Goal: Task Accomplishment & Management: Manage account settings

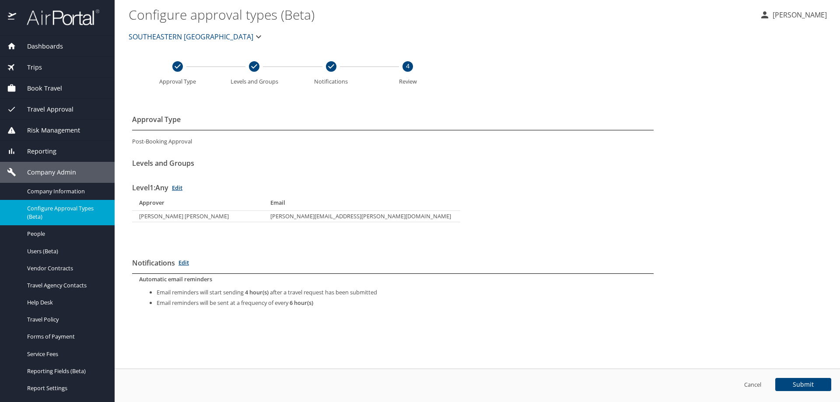
click at [548, 81] on main "Configure approval types (Beta) SUSAN MOON SOUTHEASTERN LA UNIVERSITY Approval …" at bounding box center [478, 201] width 726 height 402
click at [42, 239] on link "People" at bounding box center [57, 233] width 115 height 17
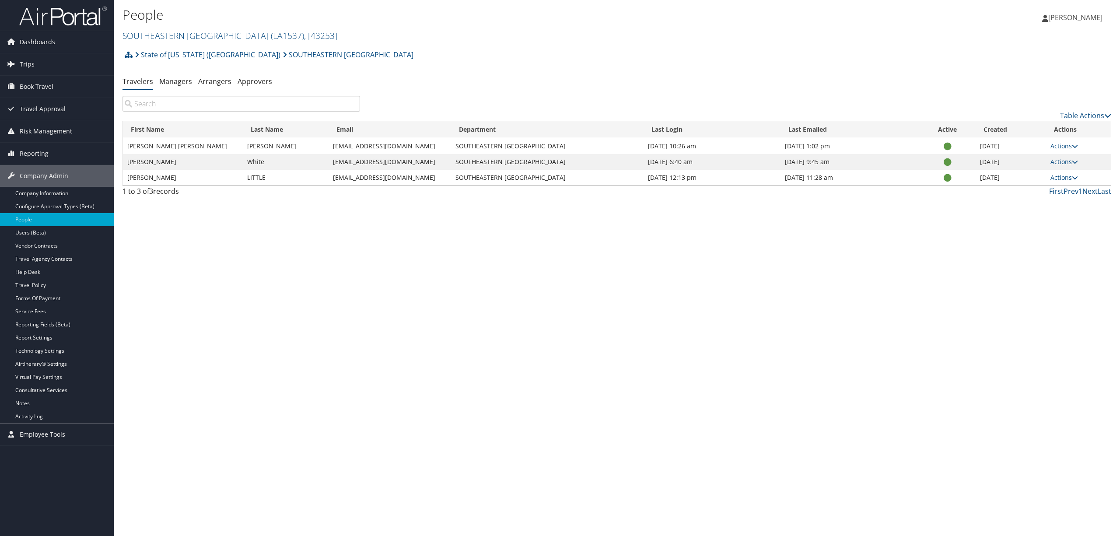
click at [547, 93] on div "State of [US_STATE] ([GEOGRAPHIC_DATA]) SOUTHEASTERN LA UNIVERSITY Account Stru…" at bounding box center [617, 123] width 989 height 155
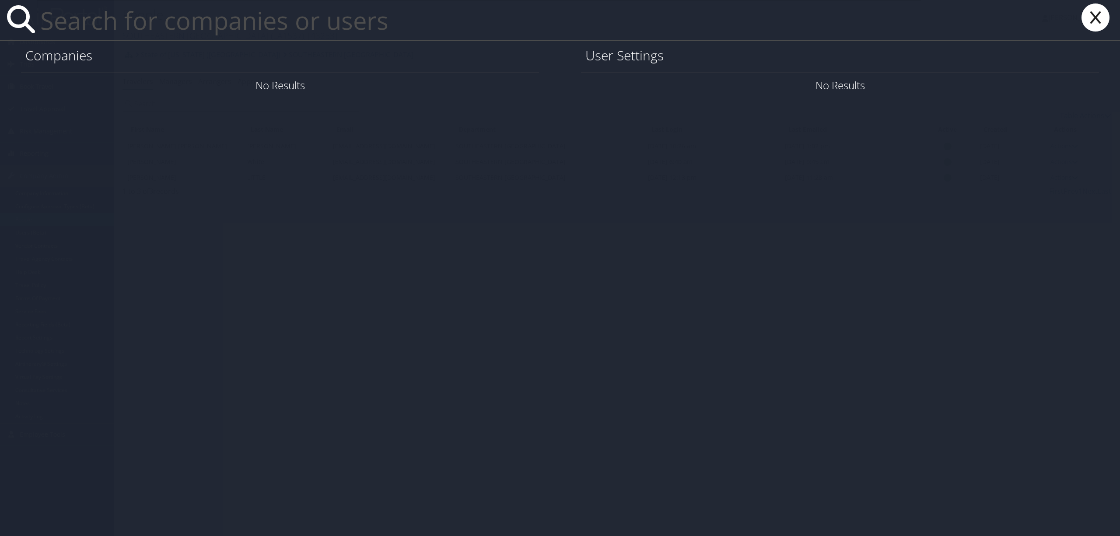
paste input "TC.T.Walls@imail.org"
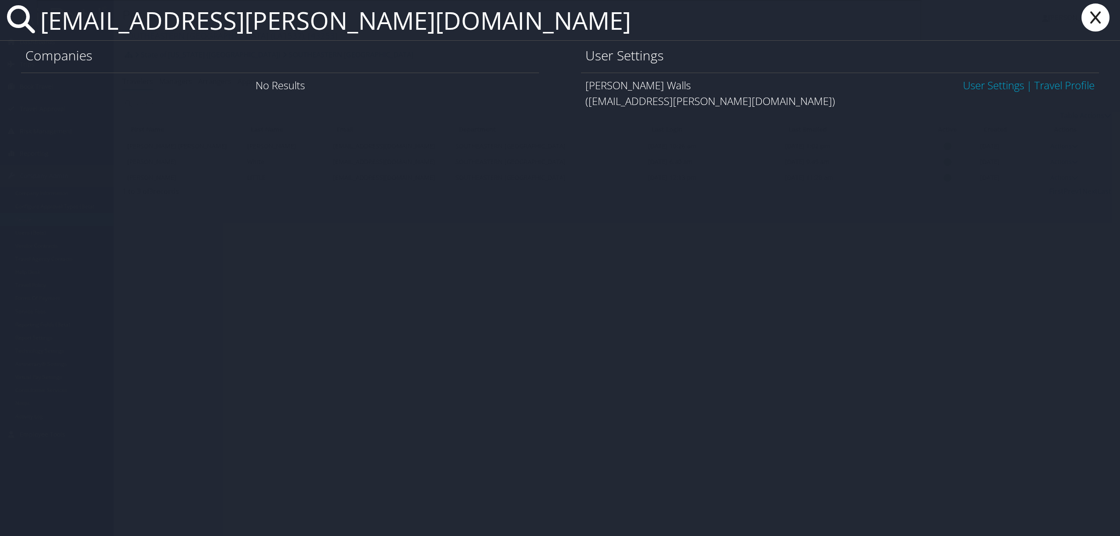
type input "TC.T.Walls@imail.org"
click at [1089, 18] on icon at bounding box center [1095, 18] width 35 height 28
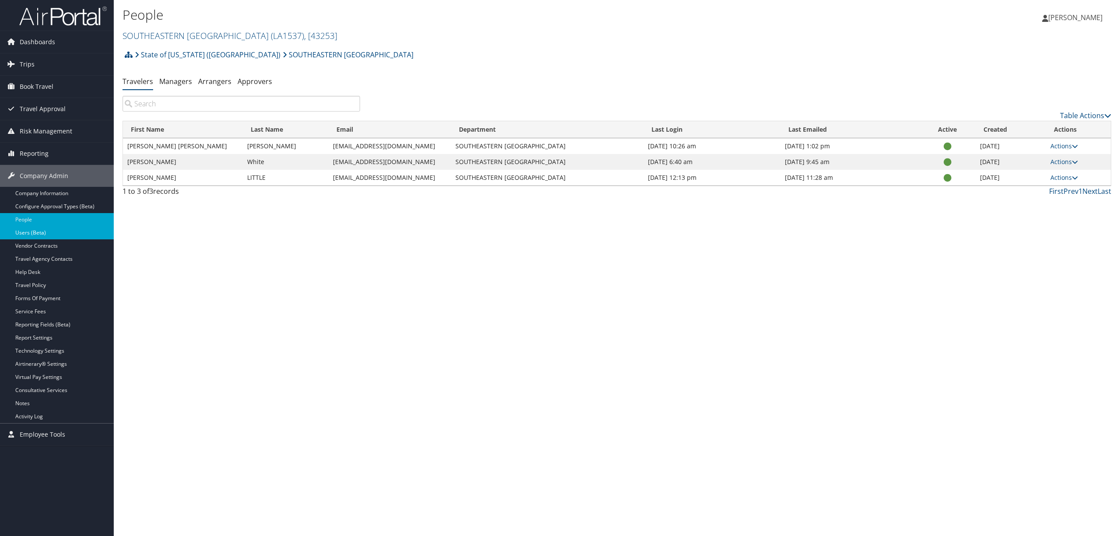
click at [60, 239] on link "Users (Beta)" at bounding box center [57, 232] width 114 height 13
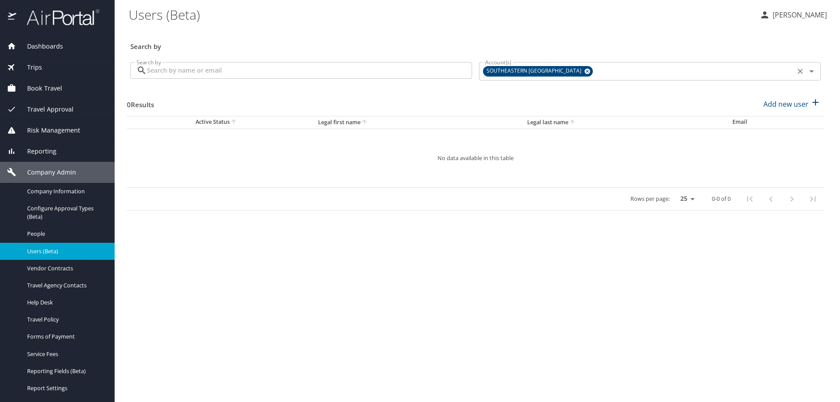
click at [566, 71] on span "SOUTHEASTERN [GEOGRAPHIC_DATA]" at bounding box center [535, 71] width 104 height 9
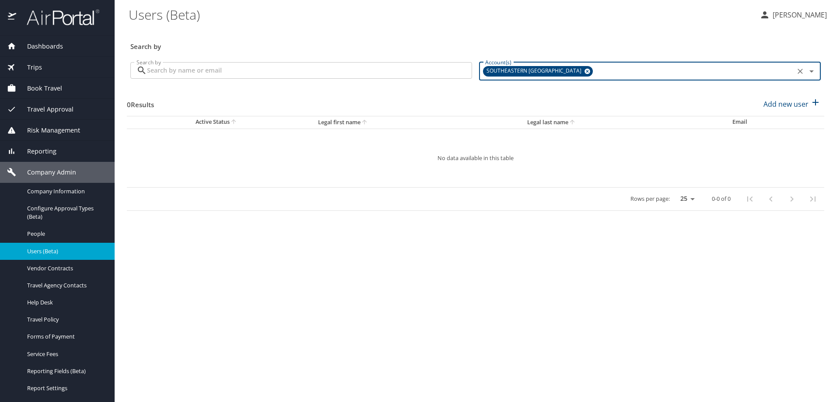
click at [585, 71] on icon at bounding box center [588, 72] width 6 height 6
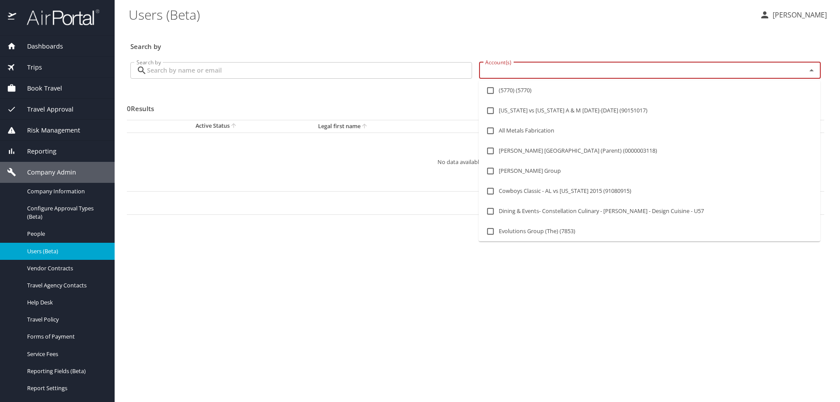
click at [560, 72] on input "Account(s)" at bounding box center [637, 70] width 311 height 11
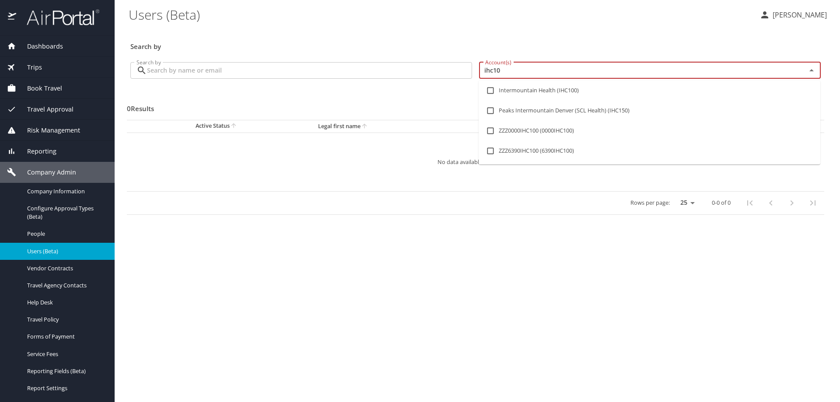
type input "ihc100"
click at [491, 91] on input "checkbox" at bounding box center [490, 90] width 17 height 17
checkbox input "true"
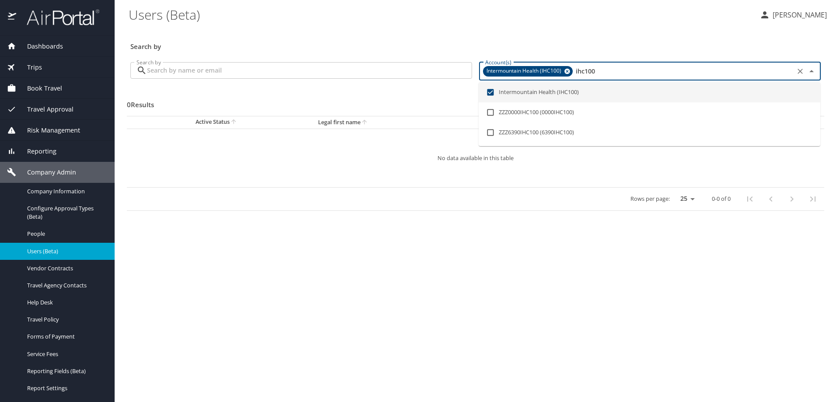
type input "ihc100"
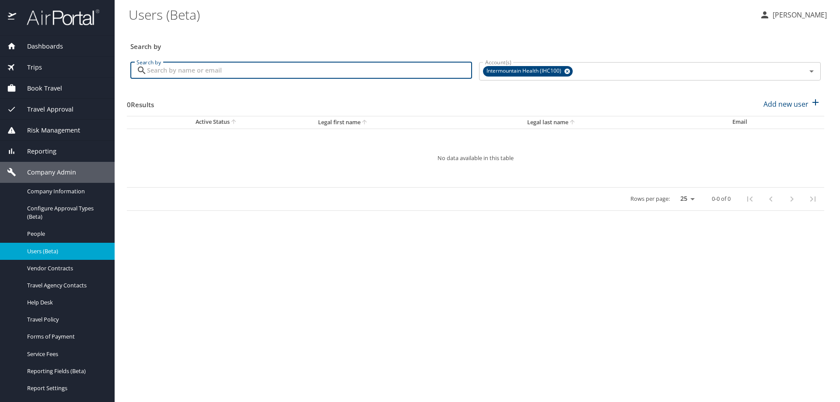
click at [280, 70] on input "Search by" at bounding box center [309, 70] width 325 height 17
paste input "TC.T.Walls@imail.org"
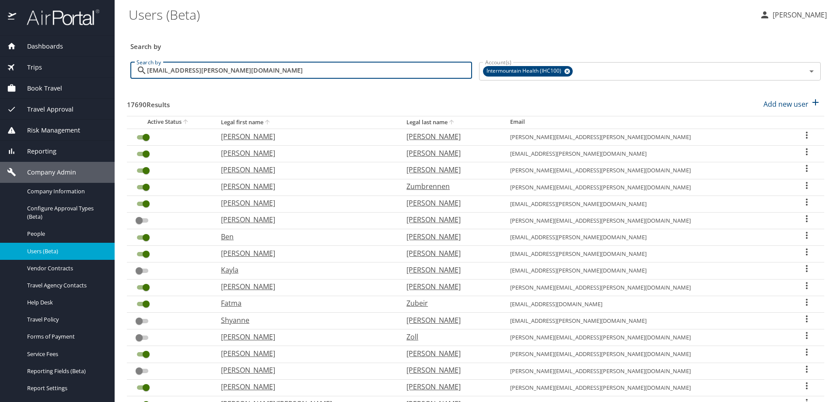
click at [278, 70] on input "TC.T.Walls@imail.org" at bounding box center [309, 70] width 325 height 17
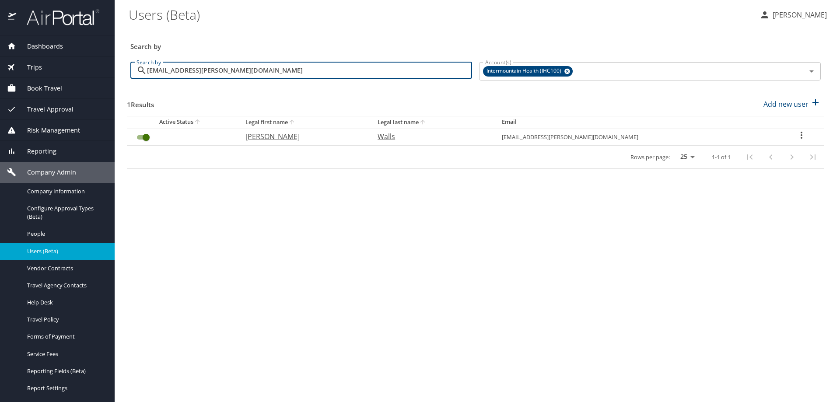
click at [801, 133] on icon "User Search Table" at bounding box center [802, 135] width 2 height 7
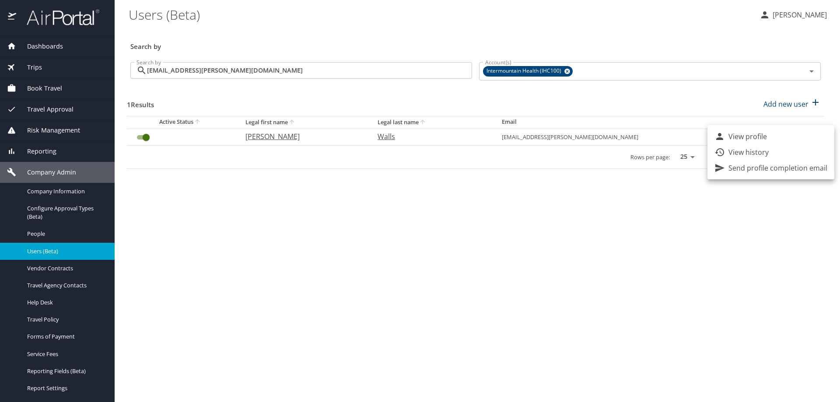
click at [766, 148] on p "View history" at bounding box center [749, 152] width 40 height 11
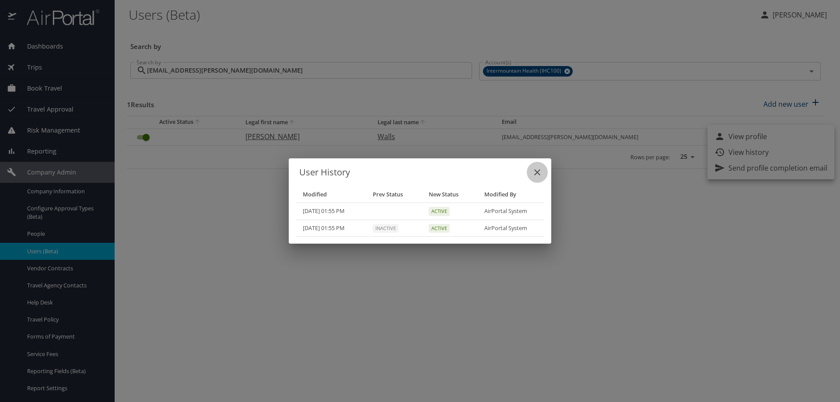
click at [539, 171] on icon "close" at bounding box center [537, 172] width 6 height 6
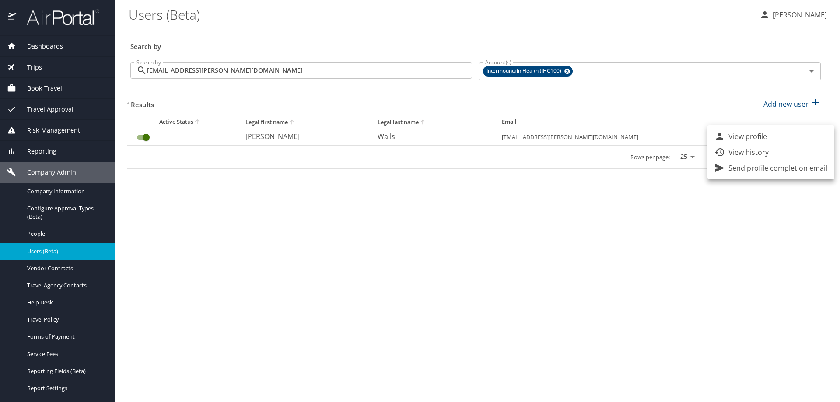
drag, startPoint x: 219, startPoint y: 69, endPoint x: 230, endPoint y: 78, distance: 14.3
click at [130, 68] on div at bounding box center [420, 201] width 840 height 402
click at [204, 64] on input "TC.T.Walls@imail.org" at bounding box center [309, 70] width 325 height 17
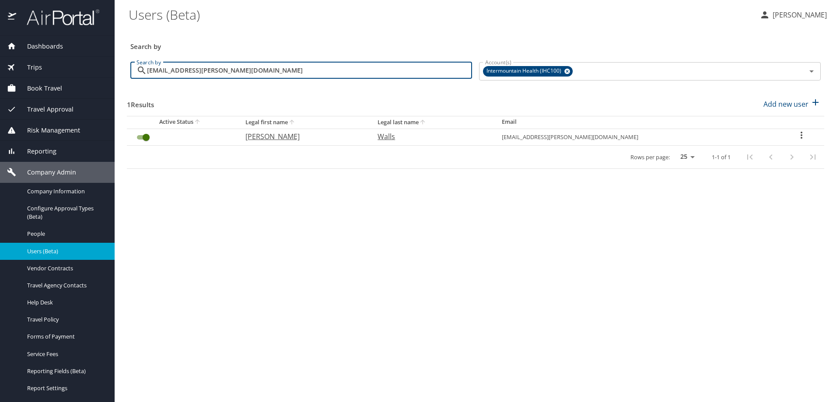
drag, startPoint x: 211, startPoint y: 71, endPoint x: 124, endPoint y: 67, distance: 87.2
click at [124, 67] on main "Users (Beta) SUSAN MOON Search by Search by TC.T.Walls@imail.org Search by Acco…" at bounding box center [478, 201] width 726 height 402
paste input "tim.wu@imail.org"
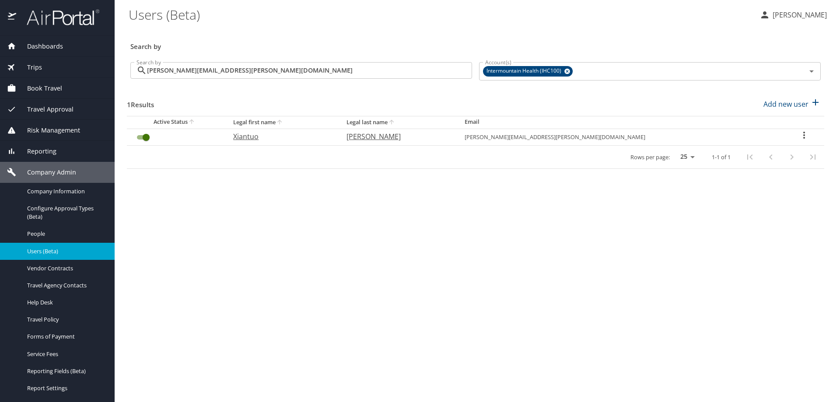
click at [804, 133] on icon "User Search Table" at bounding box center [805, 135] width 2 height 7
click at [766, 151] on p "View history" at bounding box center [749, 152] width 40 height 11
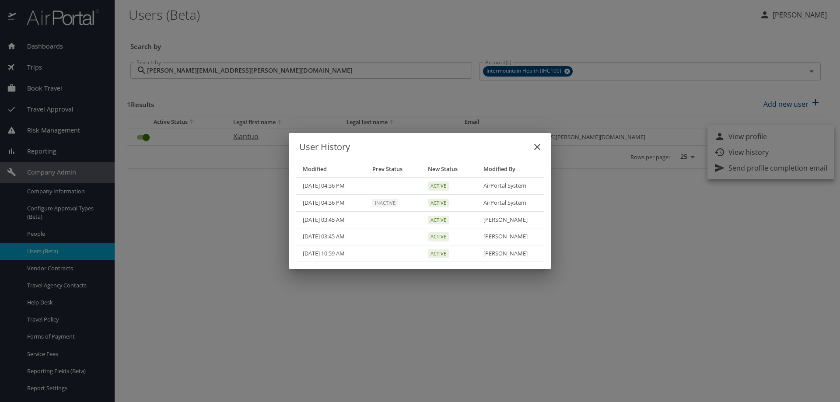
click at [535, 148] on icon "close" at bounding box center [537, 147] width 11 height 11
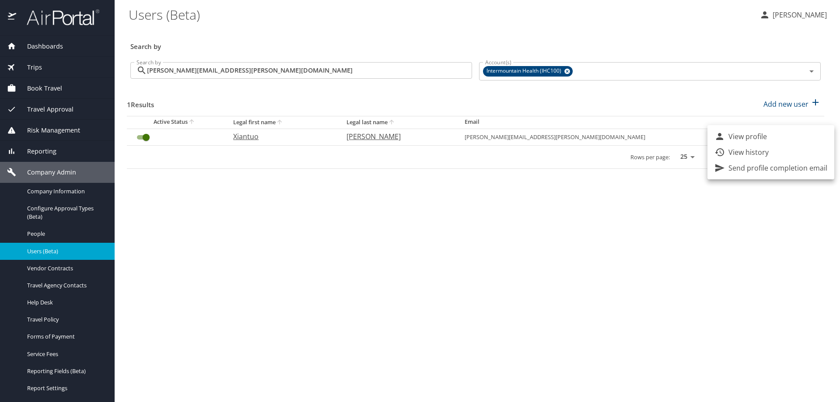
drag, startPoint x: 487, startPoint y: 212, endPoint x: 478, endPoint y: 210, distance: 9.4
click at [488, 212] on div at bounding box center [420, 201] width 840 height 402
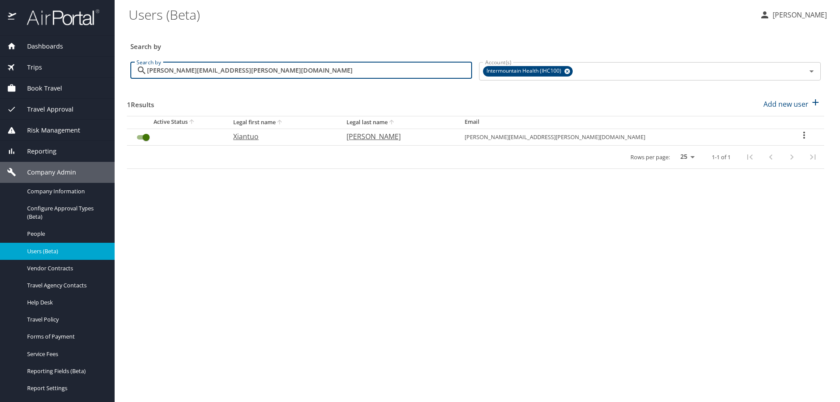
click at [212, 71] on input "tim.wu@imail.org" at bounding box center [309, 70] width 325 height 17
drag, startPoint x: 212, startPoint y: 71, endPoint x: 105, endPoint y: 74, distance: 106.8
click at [105, 74] on div "Dashboards AirPortal 360™ Manager AirPortal 360™ Agent My Travel Dashboard Trip…" at bounding box center [420, 201] width 840 height 402
paste input "john.robison"
type input "john.robison@imail.org"
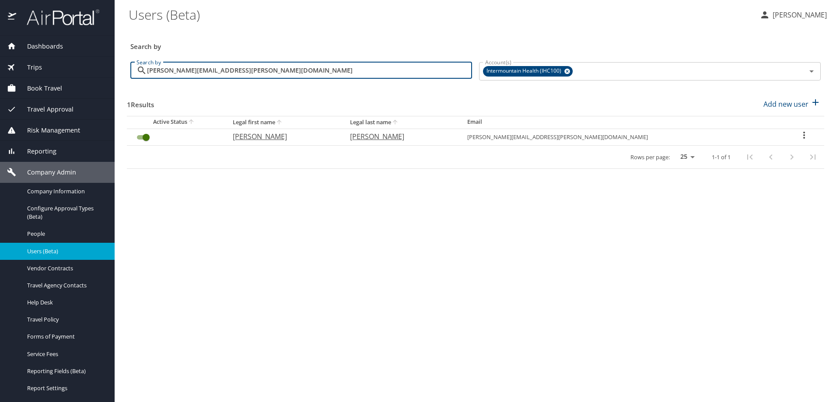
click at [799, 133] on icon "User Search Table" at bounding box center [804, 135] width 11 height 11
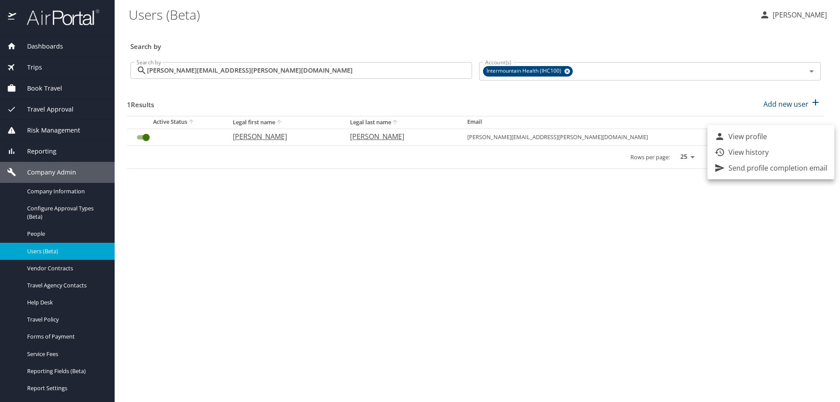
click at [785, 148] on li "View history" at bounding box center [771, 152] width 127 height 16
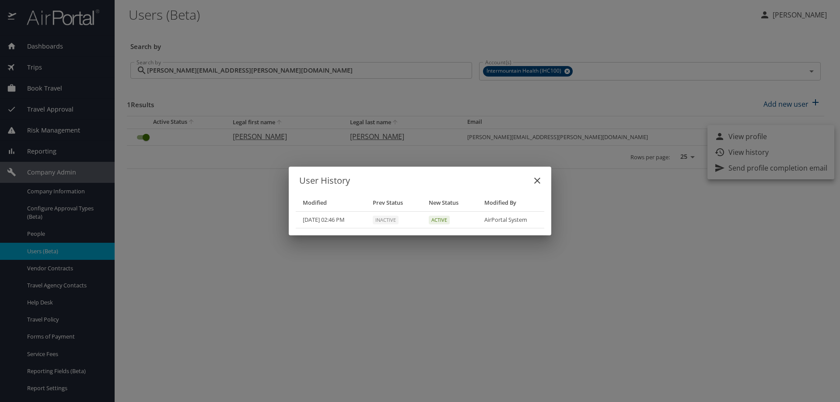
click at [537, 182] on icon "close" at bounding box center [537, 181] width 6 height 6
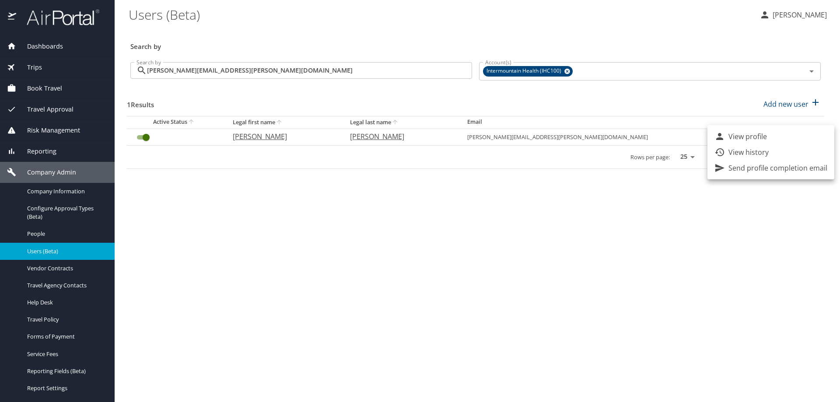
click at [53, 238] on div at bounding box center [420, 201] width 840 height 402
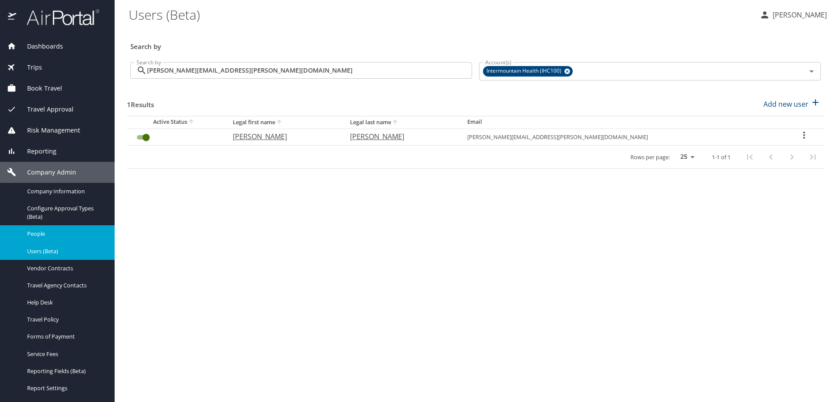
click at [28, 235] on span "People" at bounding box center [65, 234] width 77 height 8
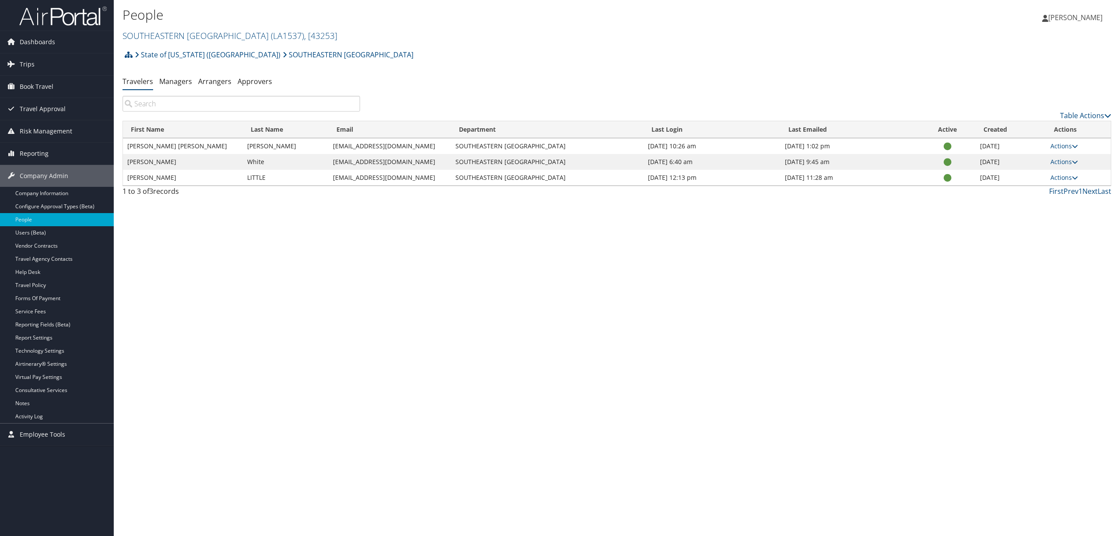
click at [444, 74] on div "State of [US_STATE] ([GEOGRAPHIC_DATA]) SOUTHEASTERN LA UNIVERSITY Account Stru…" at bounding box center [617, 123] width 989 height 155
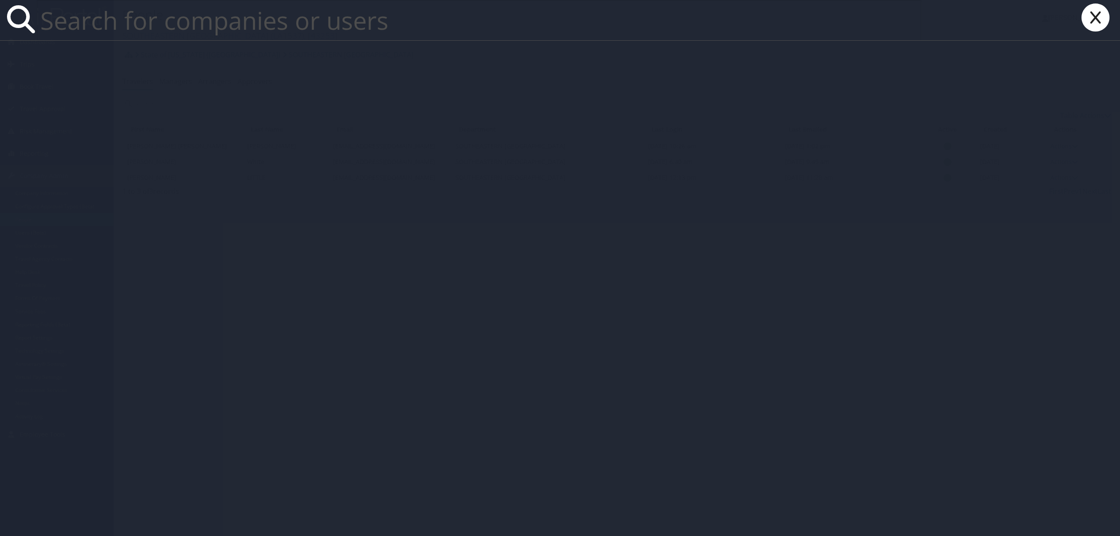
paste input "[PERSON_NAME][EMAIL_ADDRESS][DOMAIN_NAME]"
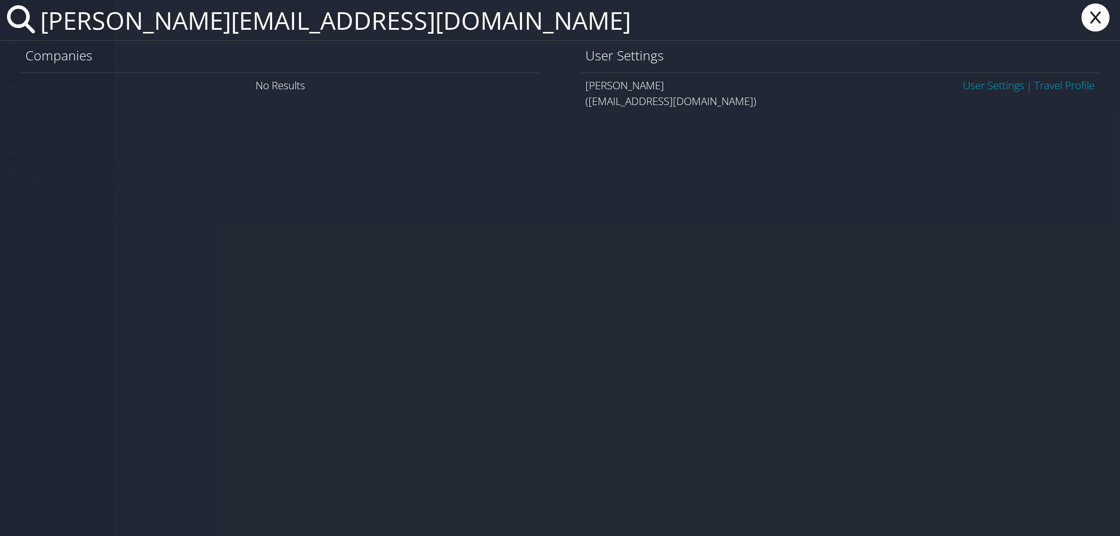
type input "[PERSON_NAME][EMAIL_ADDRESS][DOMAIN_NAME]"
click at [963, 83] on link "User Settings" at bounding box center [993, 85] width 61 height 14
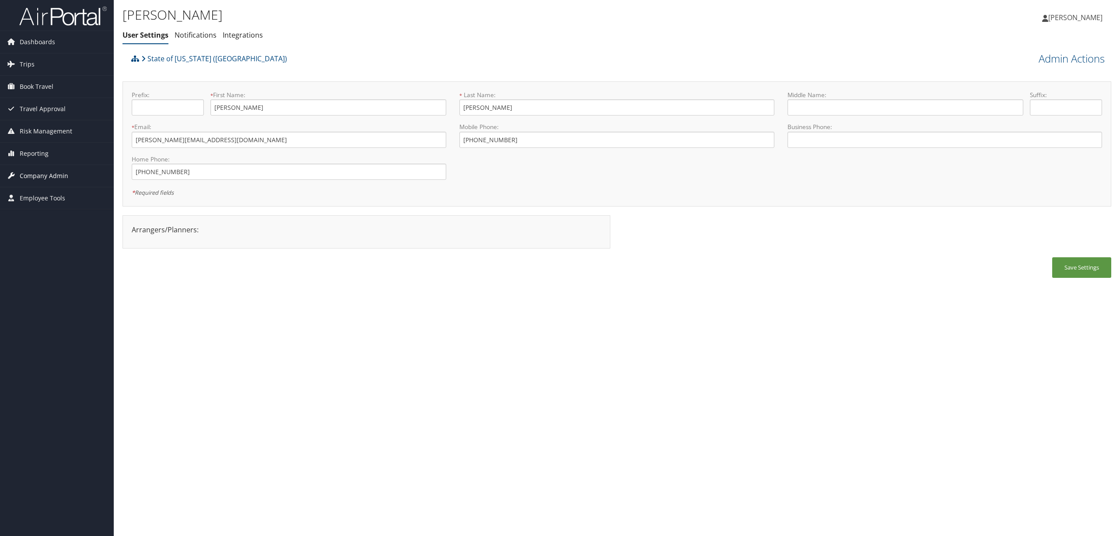
click at [36, 177] on span "Company Admin" at bounding box center [44, 176] width 49 height 22
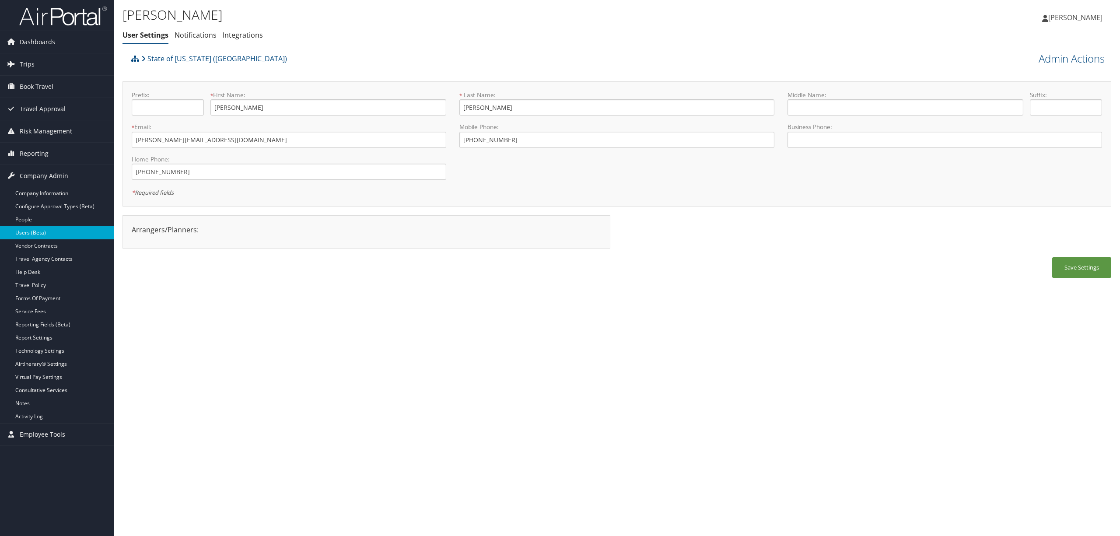
click at [44, 231] on link "Users (Beta)" at bounding box center [57, 232] width 114 height 13
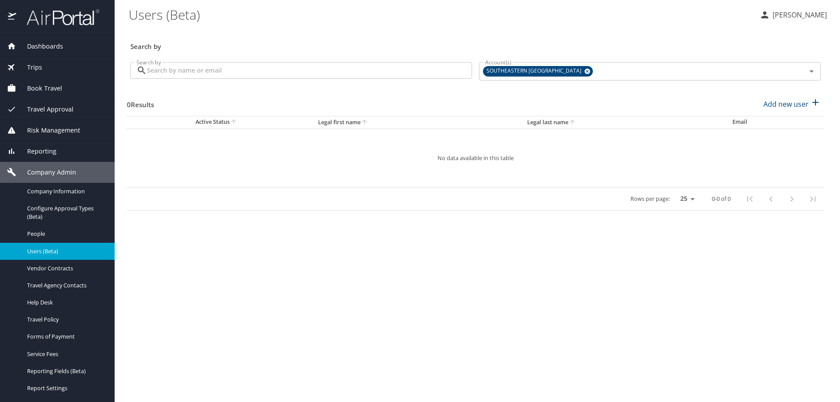
click at [217, 75] on input "Search by" at bounding box center [309, 70] width 325 height 17
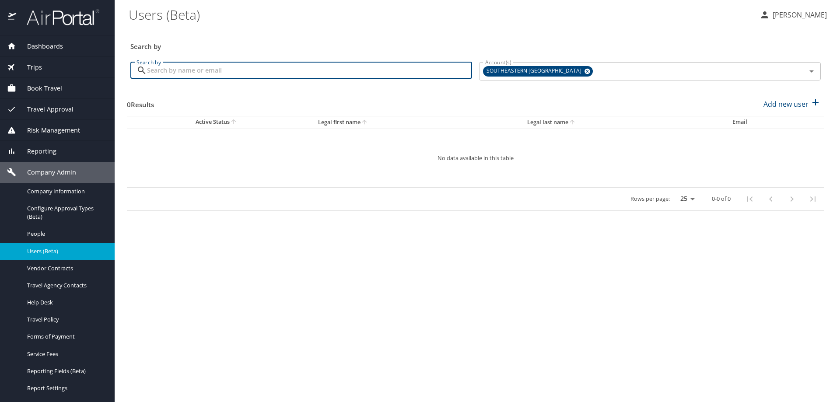
paste input "JORDAN.BURKES@SELU.EDU"
type input "JORDAN.BURKES@SELU.EDU"
click at [248, 71] on input "JORDAN.BURKES@SELU.EDU" at bounding box center [309, 70] width 325 height 17
click at [585, 70] on icon at bounding box center [588, 72] width 6 height 6
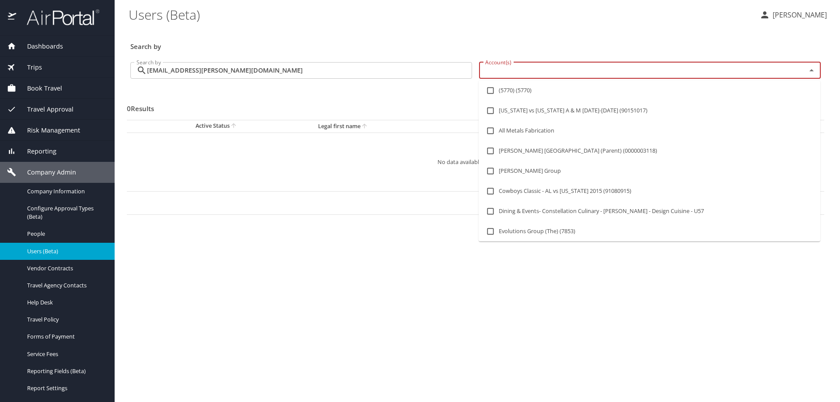
click at [553, 71] on input "Account(s)" at bounding box center [637, 70] width 311 height 11
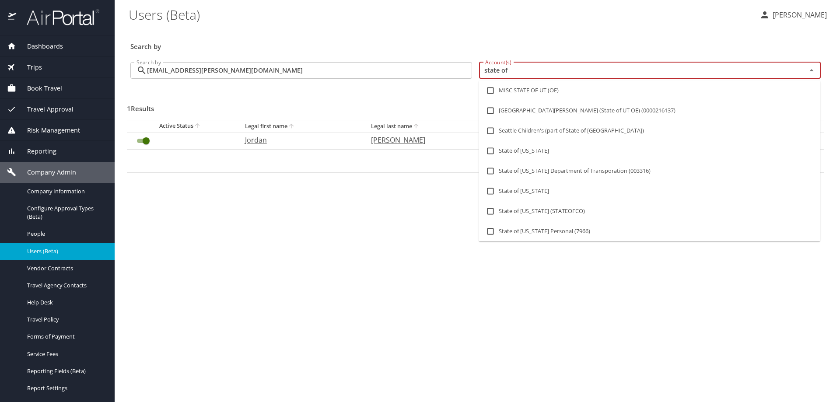
type input "state of l"
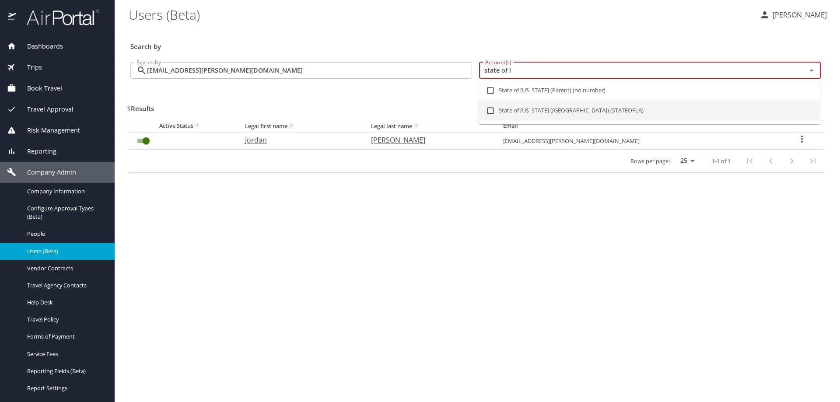
click at [537, 108] on li "State of Louisiana (SOLA) (STATEOFLA)" at bounding box center [650, 111] width 342 height 20
checkbox input "true"
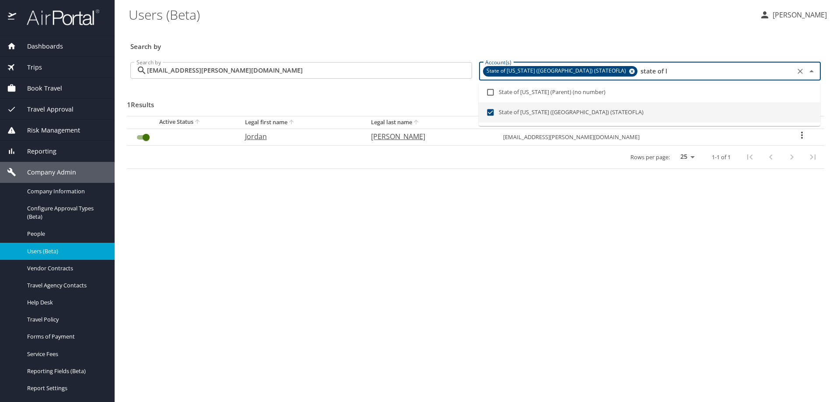
type input "state of l"
click at [289, 193] on main "Users (Beta) SUSAN MOON Search by Search by JORDAN.BURKES@SELU.EDU Search by Ac…" at bounding box center [478, 201] width 726 height 402
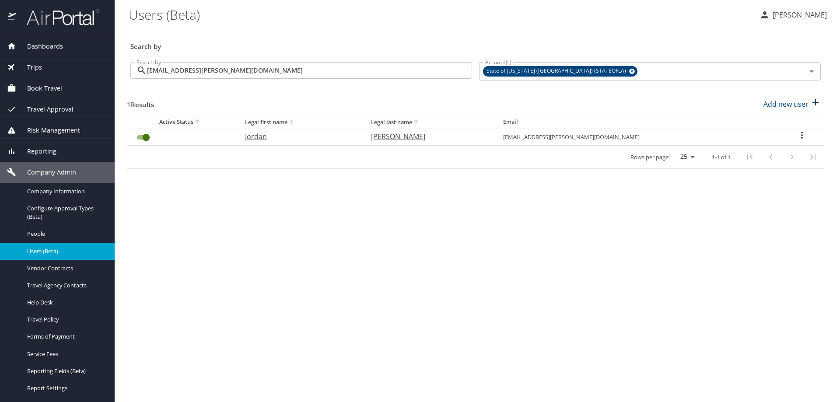
click at [797, 134] on icon "User Search Table" at bounding box center [802, 135] width 11 height 11
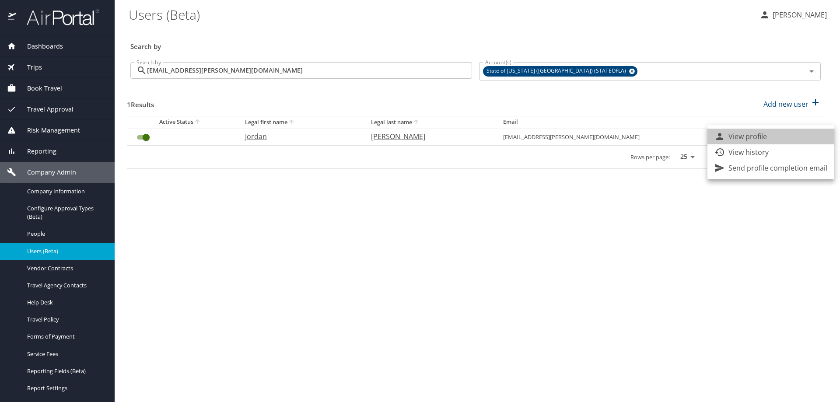
click at [779, 138] on li "View profile" at bounding box center [771, 137] width 127 height 16
select select "US"
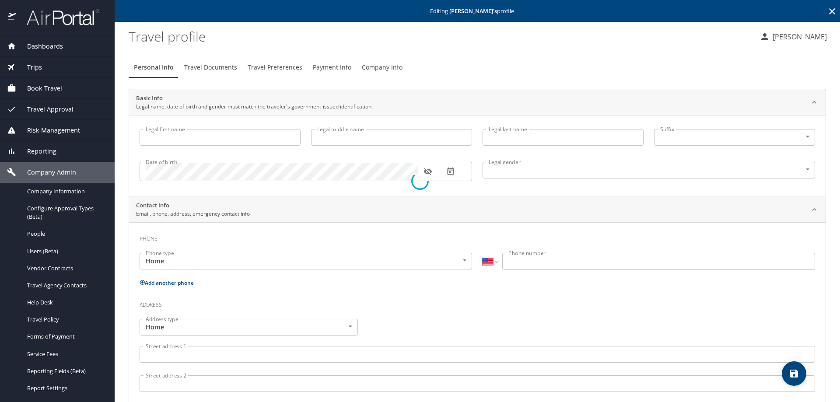
type input "Jordan"
type input "Ridley"
type input "Burkes"
type input "Female"
type input "MJ"
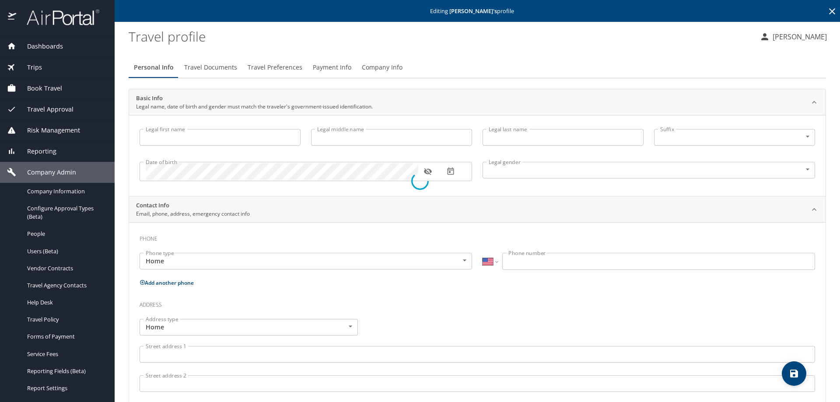
type input "Burkes"
type input "(361) 726-7143"
type input "mjau88@aol.com"
select select "US"
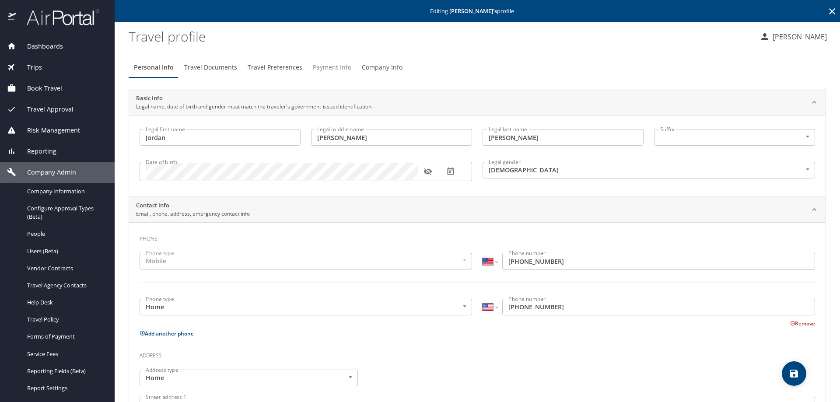
click at [334, 68] on span "Payment Info" at bounding box center [332, 67] width 39 height 11
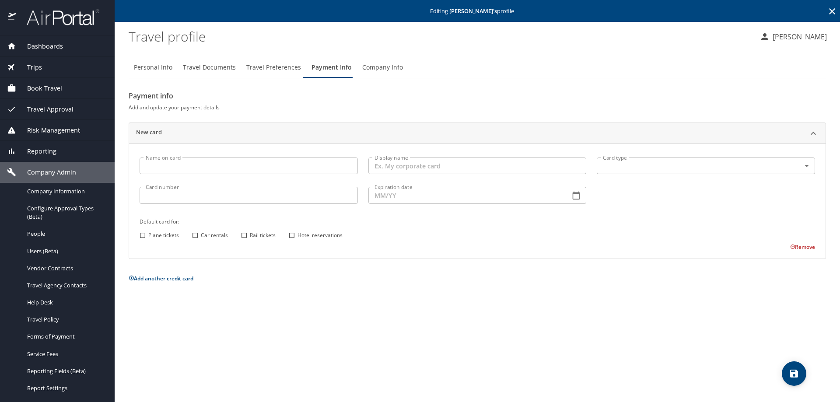
click at [386, 69] on span "Company Info" at bounding box center [382, 67] width 41 height 11
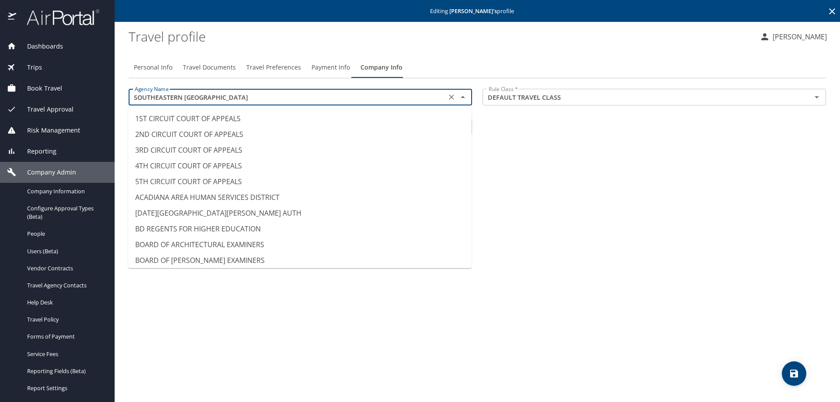
scroll to position [6572, 0]
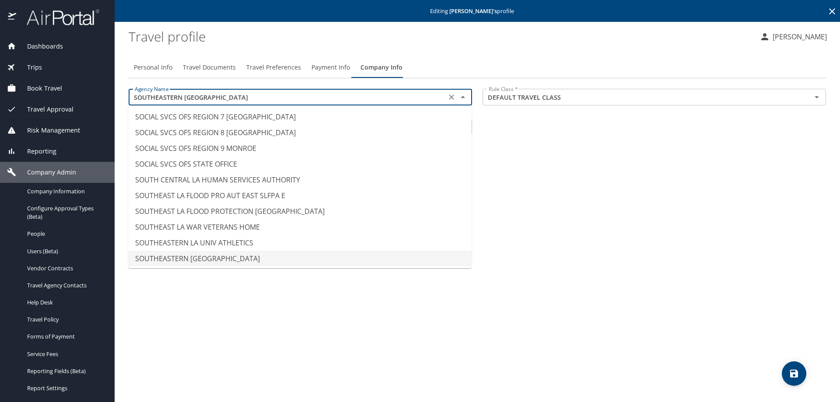
drag, startPoint x: 244, startPoint y: 94, endPoint x: 124, endPoint y: 99, distance: 120.0
click at [124, 99] on div "Agency Name SOUTHEASTERN LA UNIVERSITY Agency Name" at bounding box center [300, 98] width 354 height 29
click at [64, 207] on span "Configure Approval Types (Beta)" at bounding box center [65, 212] width 77 height 17
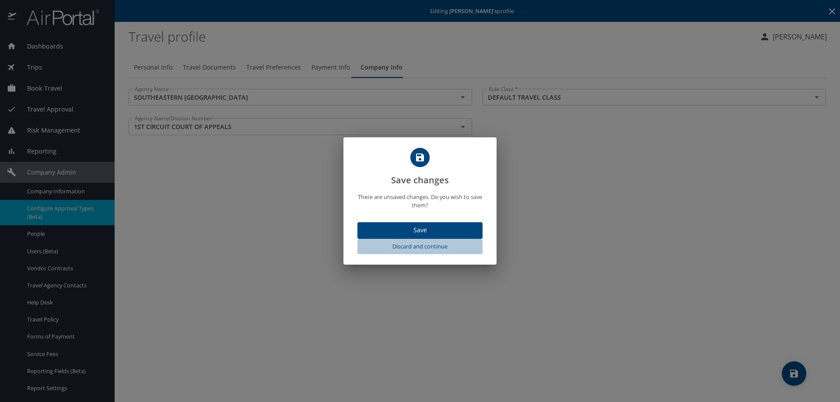
click at [407, 246] on span "Discard and continue" at bounding box center [420, 247] width 118 height 10
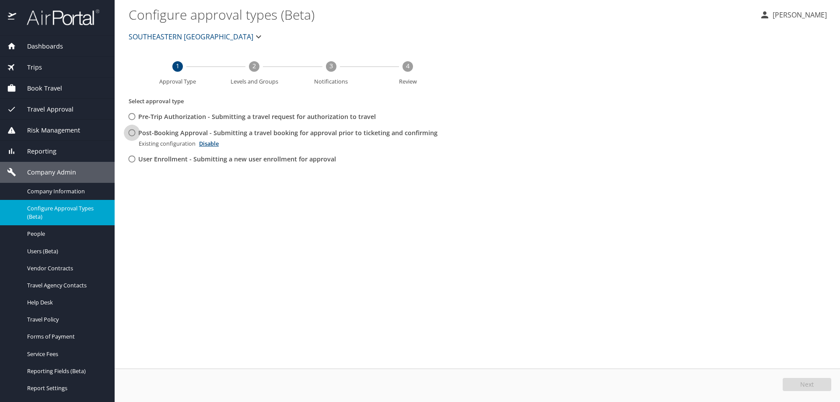
click at [133, 135] on input "Post-Booking Approval - Submitting a travel booking for approval prior to ticke…" at bounding box center [132, 133] width 16 height 16
radio input "true"
click at [800, 384] on button "Edit" at bounding box center [808, 384] width 46 height 13
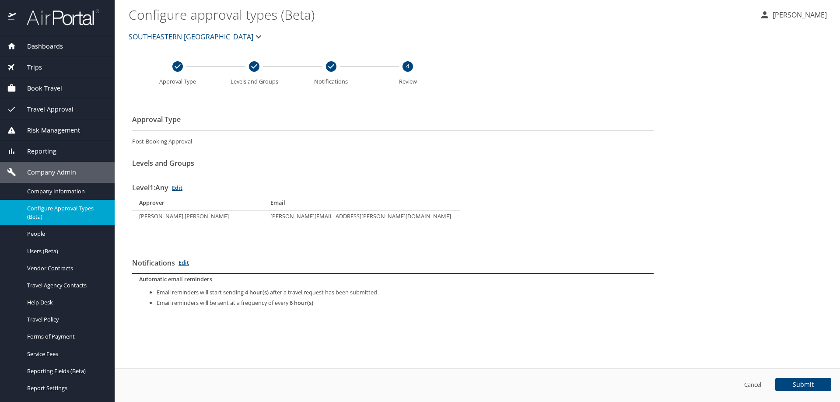
click at [231, 35] on span "SOUTHEASTERN [GEOGRAPHIC_DATA]" at bounding box center [191, 37] width 125 height 12
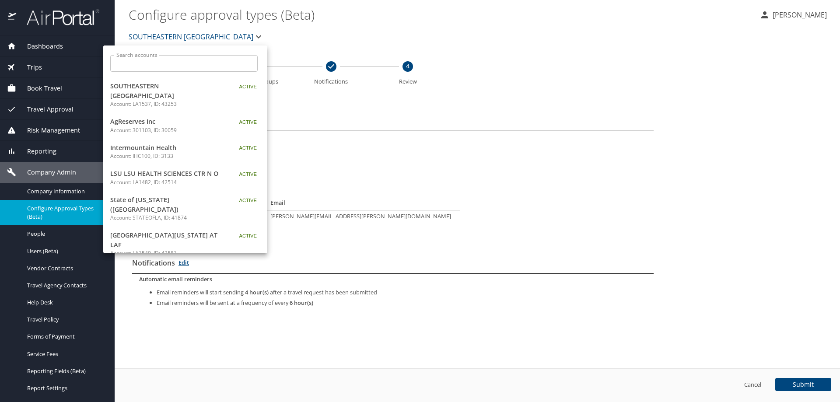
click at [211, 66] on input "Search accounts" at bounding box center [187, 63] width 142 height 17
paste input "SOUTHEASTERN [GEOGRAPHIC_DATA]"
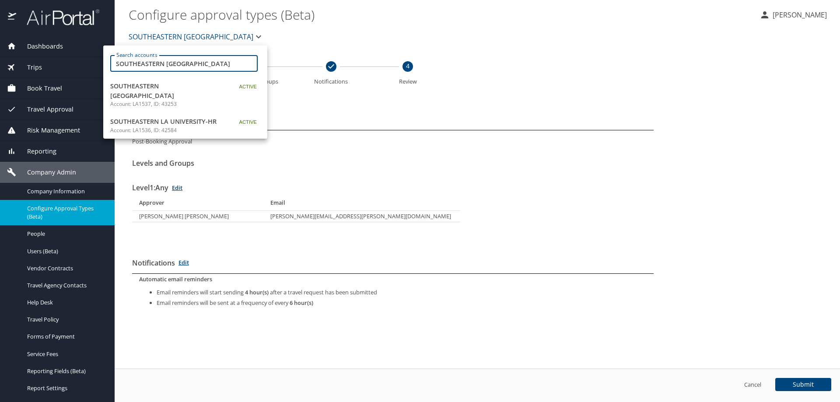
type input "SOUTHEASTERN [GEOGRAPHIC_DATA]"
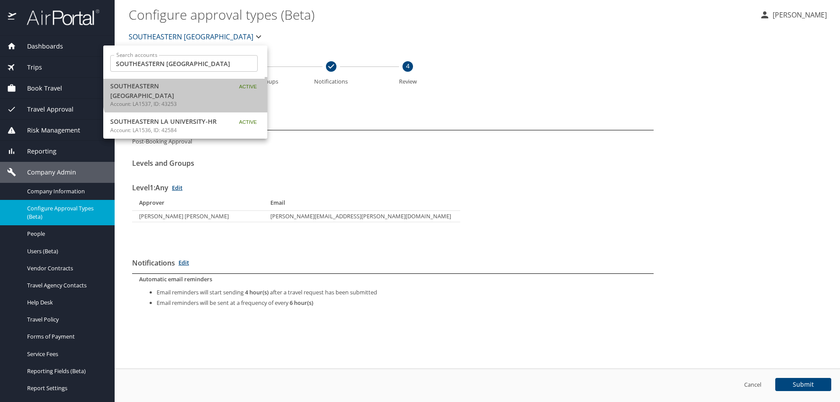
click at [191, 87] on span "SOUTHEASTERN [GEOGRAPHIC_DATA]" at bounding box center [164, 90] width 109 height 19
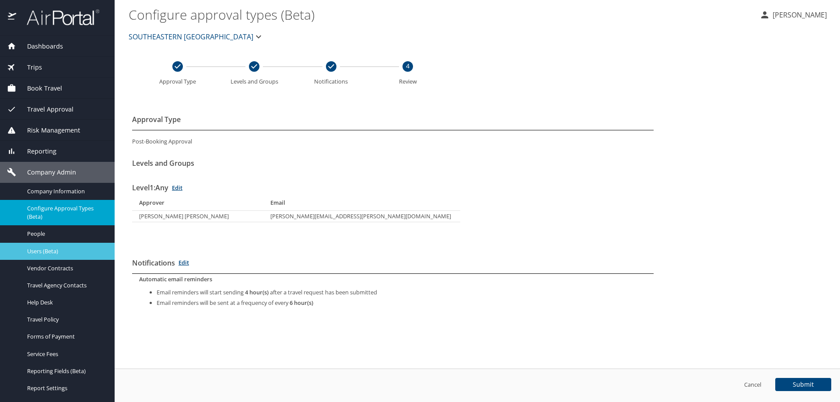
click at [56, 250] on span "Users (Beta)" at bounding box center [65, 251] width 77 height 8
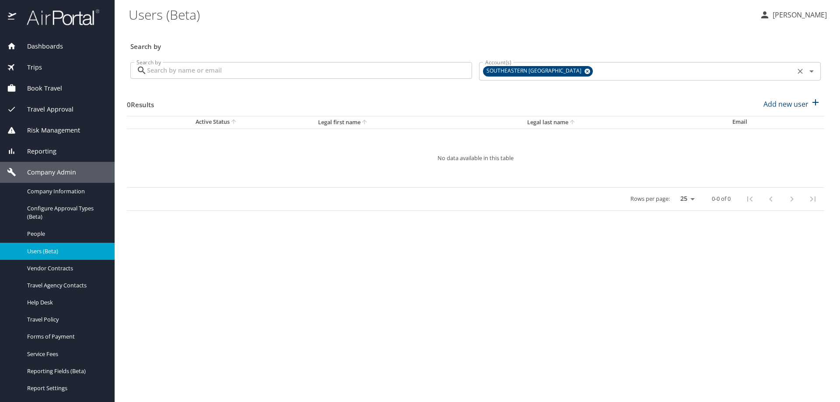
click at [585, 72] on icon at bounding box center [588, 72] width 6 height 6
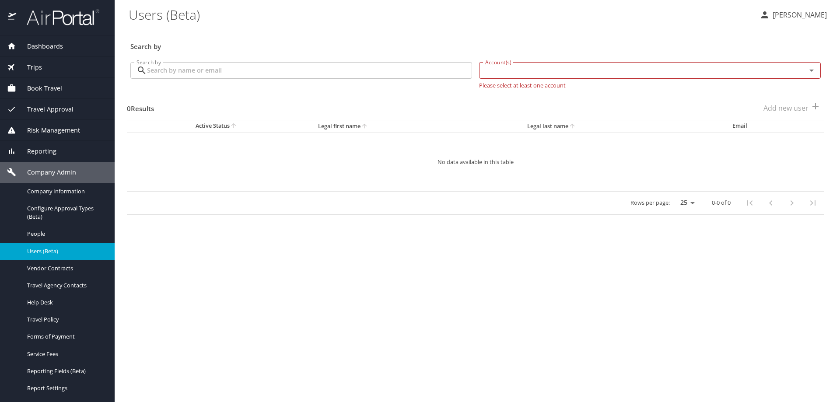
click at [445, 67] on input "Search by" at bounding box center [309, 70] width 325 height 17
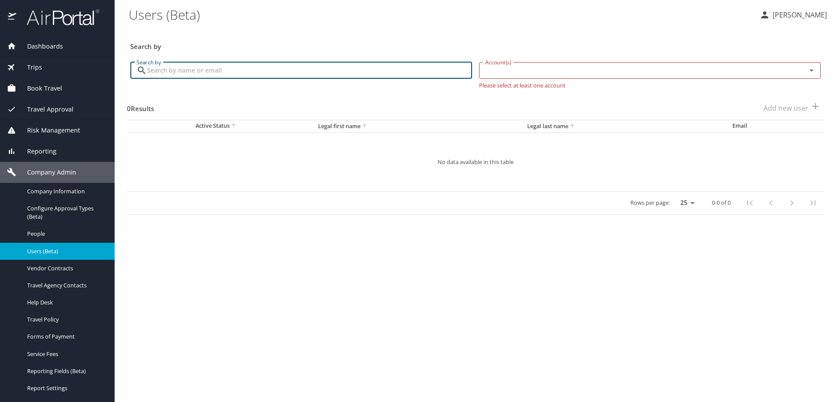
paste input "JORDAN.BURKES@SELU.EDU"
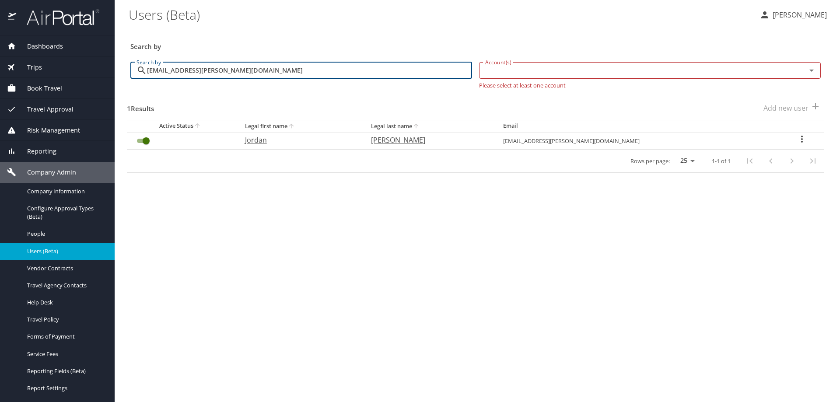
type input "JORDAN.BURKES@SELU.EDU"
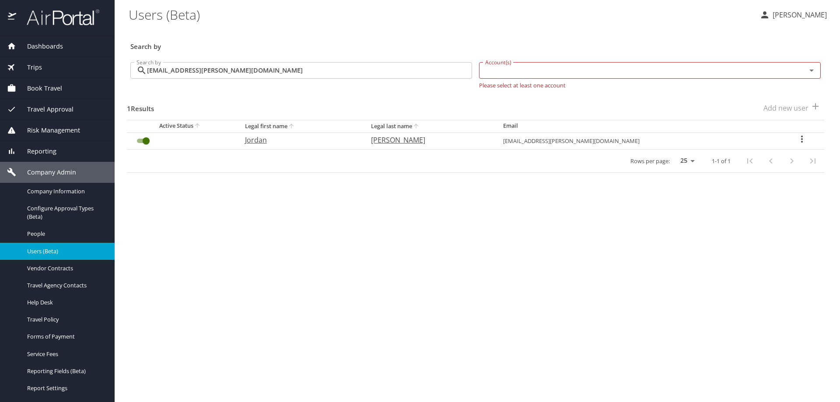
click at [801, 137] on icon "User Search Table" at bounding box center [802, 139] width 2 height 7
click at [778, 144] on li "View profile" at bounding box center [771, 140] width 127 height 16
select select "US"
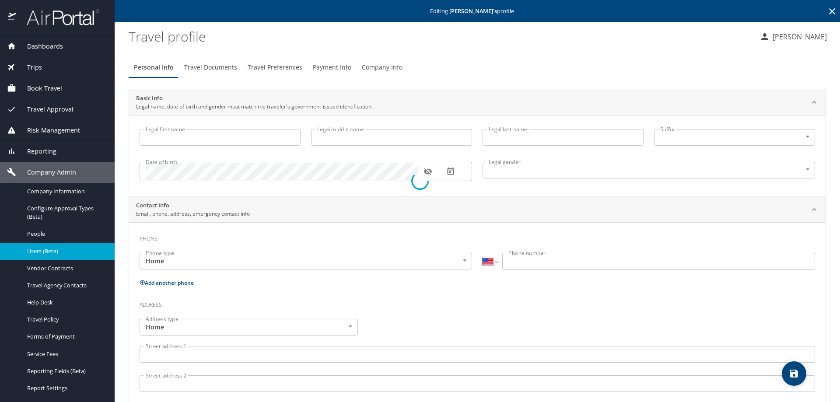
type input "Jordan"
type input "Ridley"
type input "Burkes"
type input "Female"
type input "MJ"
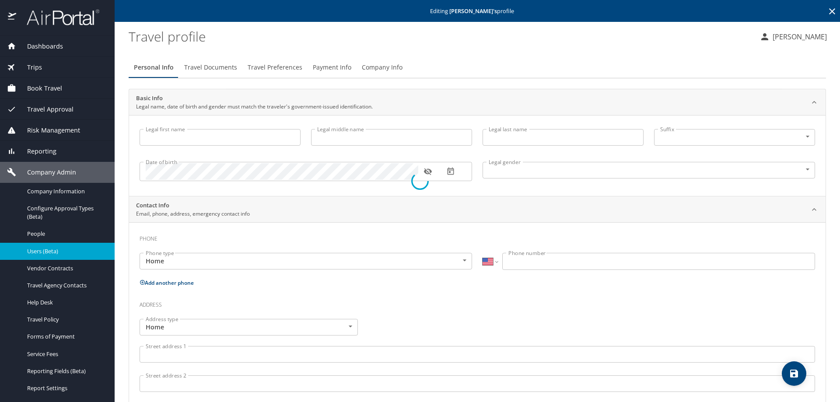
type input "Burkes"
type input "(361) 726-7143"
type input "mjau88@aol.com"
select select "US"
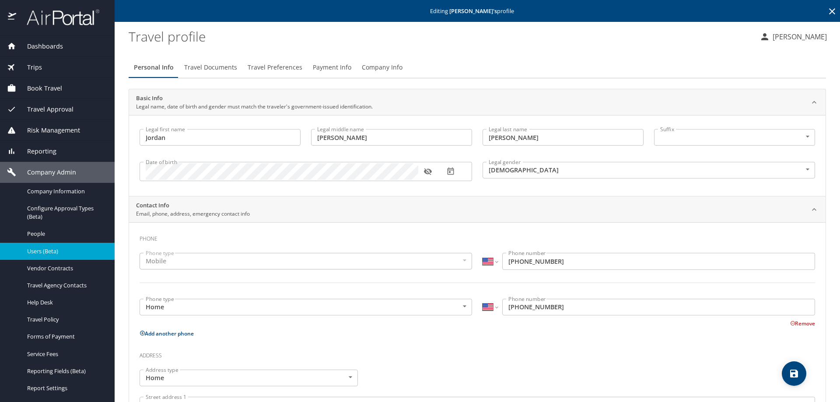
click at [383, 67] on span "Company Info" at bounding box center [382, 67] width 41 height 11
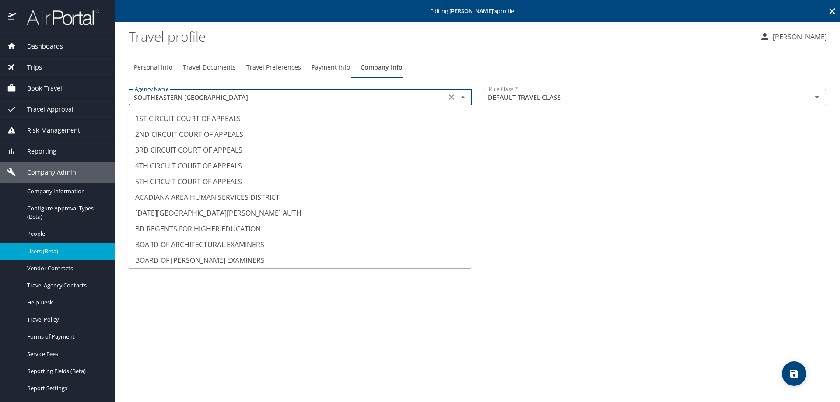
scroll to position [6572, 0]
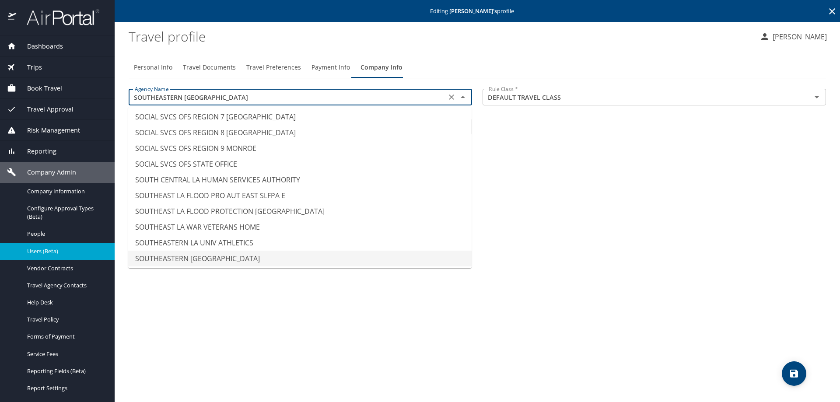
drag, startPoint x: 236, startPoint y: 98, endPoint x: 118, endPoint y: 95, distance: 118.7
click at [118, 95] on main "Editing Jordan Burkes 's profile Travel profile SUSAN MOON Personal Info Travel…" at bounding box center [478, 201] width 726 height 402
type input "SOCIAL SVCS OFS STATE OFFICE"
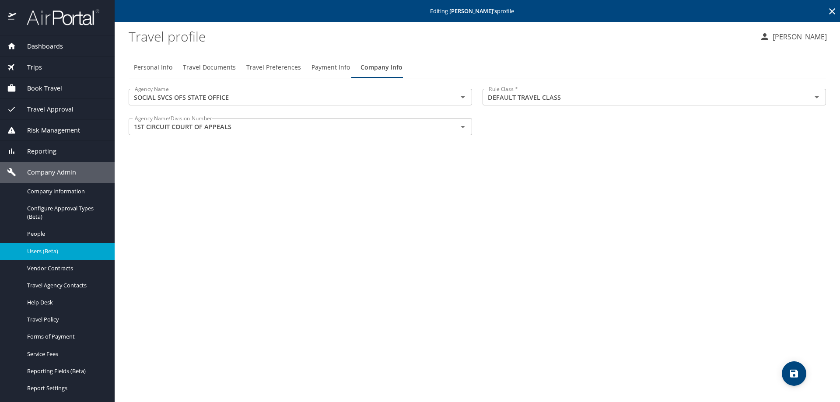
click at [499, 165] on div "Personal Info Travel Documents Travel Preferences Payment Info Company Info Age…" at bounding box center [478, 226] width 698 height 352
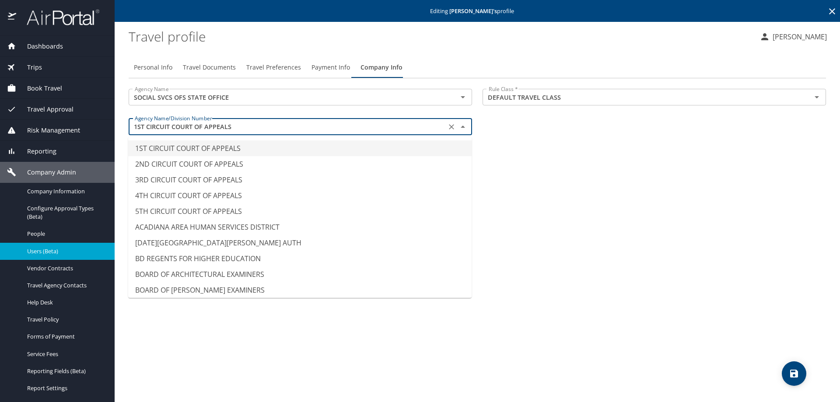
drag, startPoint x: 246, startPoint y: 129, endPoint x: 122, endPoint y: 115, distance: 125.6
click at [122, 115] on main "Editing Jordan Burkes 's profile Travel profile SUSAN MOON Personal Info Travel…" at bounding box center [478, 201] width 726 height 402
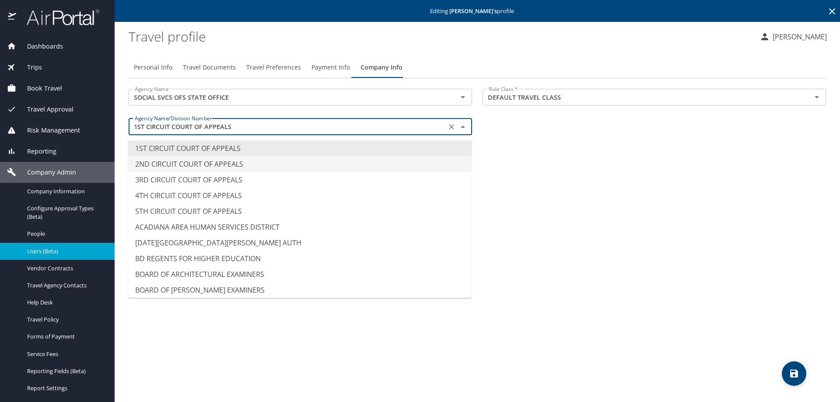
type input "2ND CIRCUIT COURT OF APPEALS"
drag, startPoint x: 616, startPoint y: 225, endPoint x: 619, endPoint y: 233, distance: 8.9
click at [619, 225] on div "Personal Info Travel Documents Travel Preferences Payment Info Company Info Age…" at bounding box center [478, 226] width 698 height 352
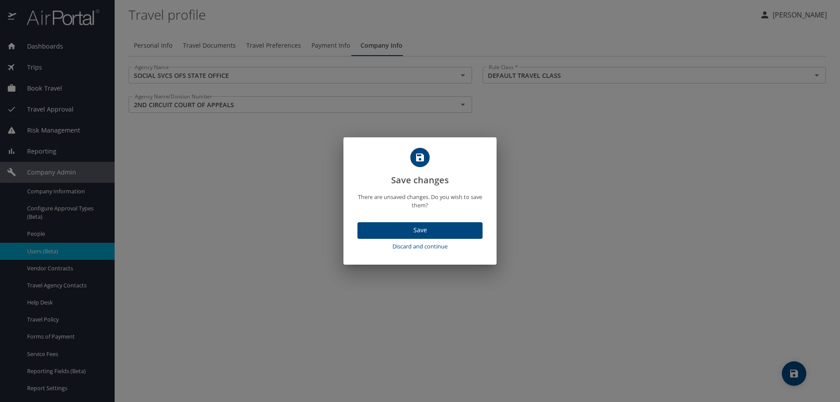
click at [437, 246] on span "Discard and continue" at bounding box center [420, 247] width 118 height 10
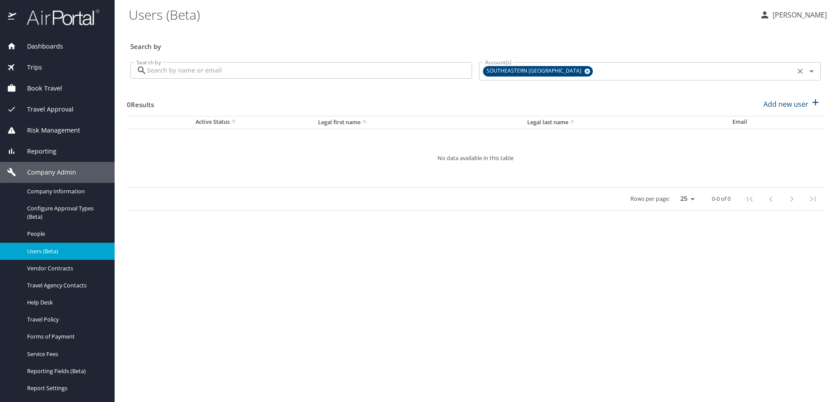
click at [584, 70] on icon at bounding box center [587, 72] width 7 height 10
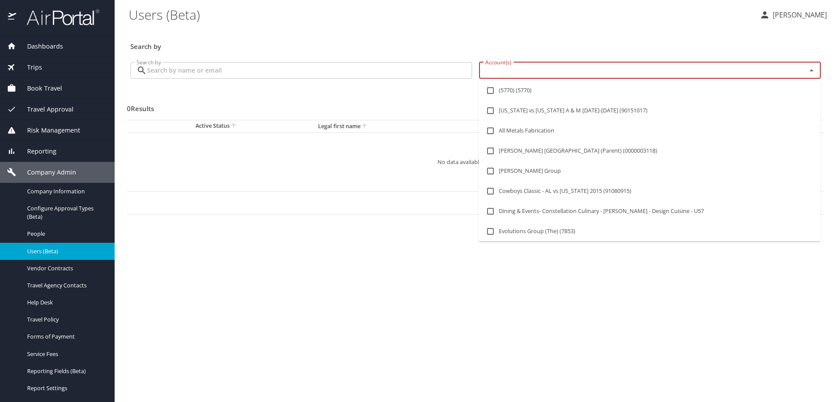
click at [492, 71] on input "Account(s)" at bounding box center [637, 70] width 311 height 11
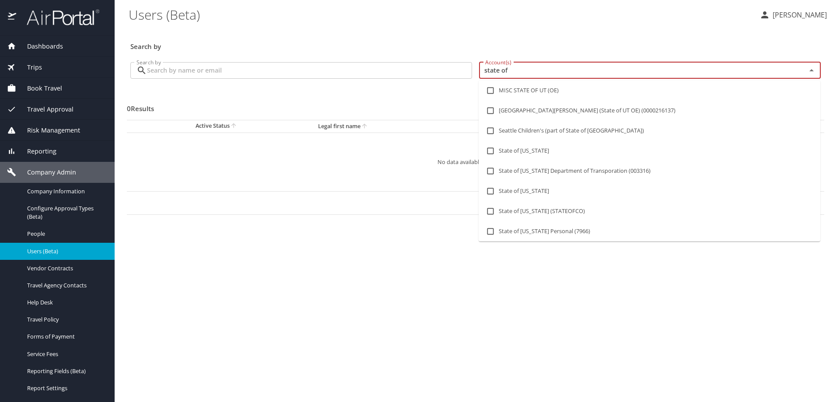
type input "state of l"
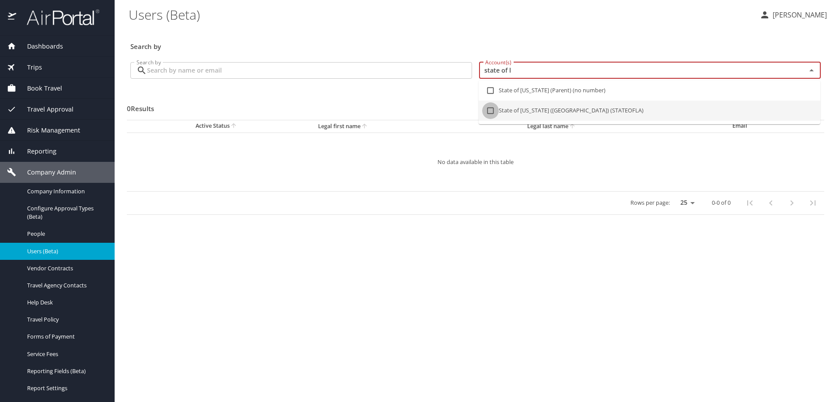
click at [490, 109] on input "checkbox" at bounding box center [490, 110] width 17 height 17
checkbox input "true"
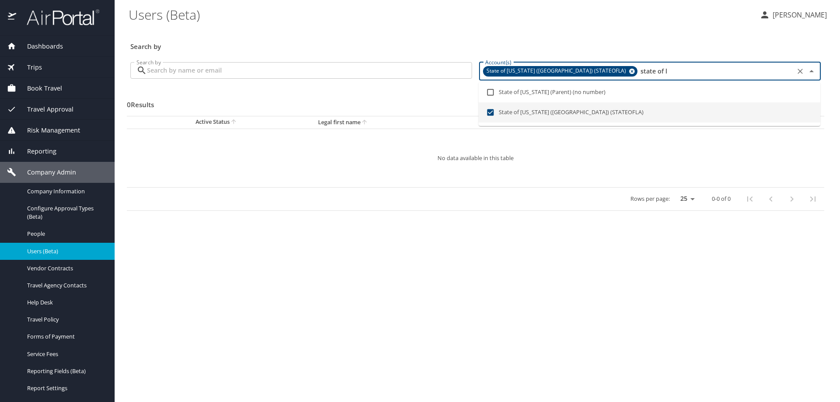
type input "state of l"
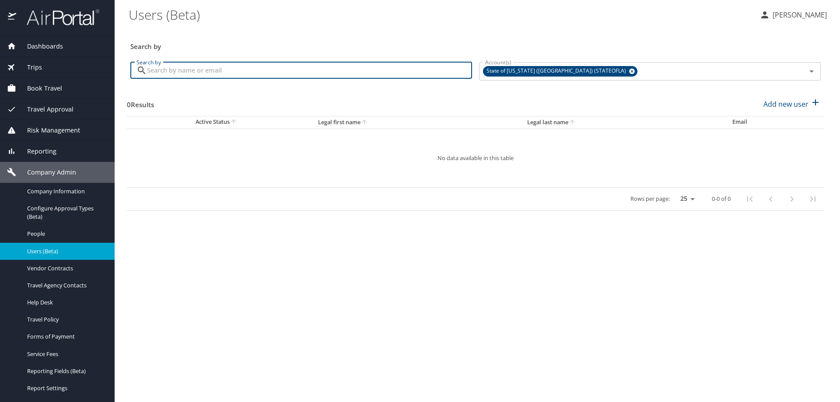
click at [345, 68] on input "Search by" at bounding box center [309, 70] width 325 height 17
paste input "SOUTHEASTERN [GEOGRAPHIC_DATA]"
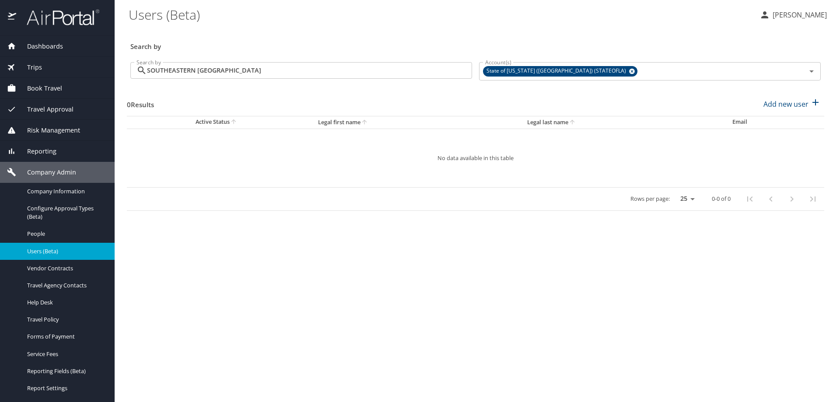
drag, startPoint x: 309, startPoint y: 78, endPoint x: 302, endPoint y: 72, distance: 9.6
click at [302, 72] on div "Search by SOUTHEASTERN LA UNIVERSITY Search by" at bounding box center [301, 71] width 349 height 33
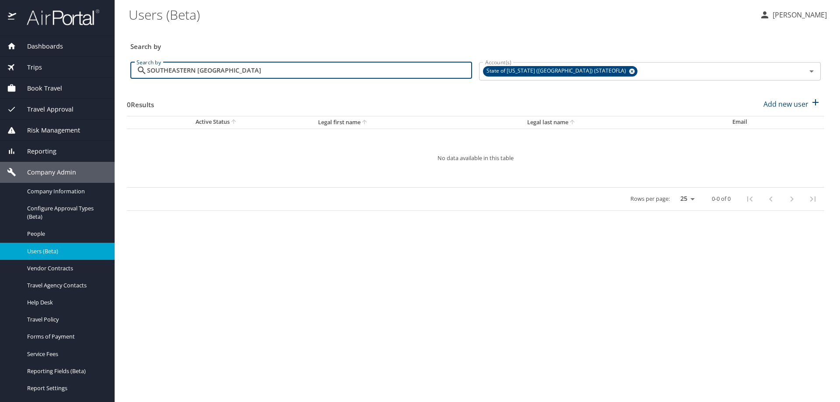
drag, startPoint x: 159, startPoint y: 62, endPoint x: 143, endPoint y: 60, distance: 16.3
click at [143, 60] on div "Search by SOUTHEASTERN LA UNIVERSITY Search by" at bounding box center [301, 71] width 349 height 33
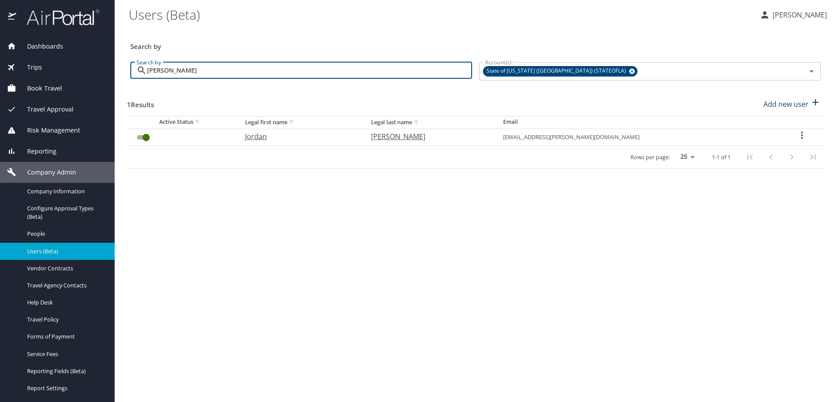
type input "jordan burk"
click at [797, 135] on icon "User Search Table" at bounding box center [802, 135] width 11 height 11
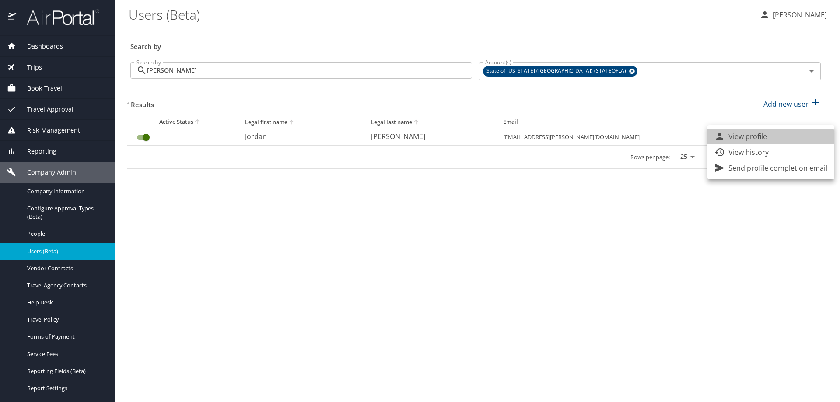
click at [769, 140] on li "View profile" at bounding box center [771, 137] width 127 height 16
select select "US"
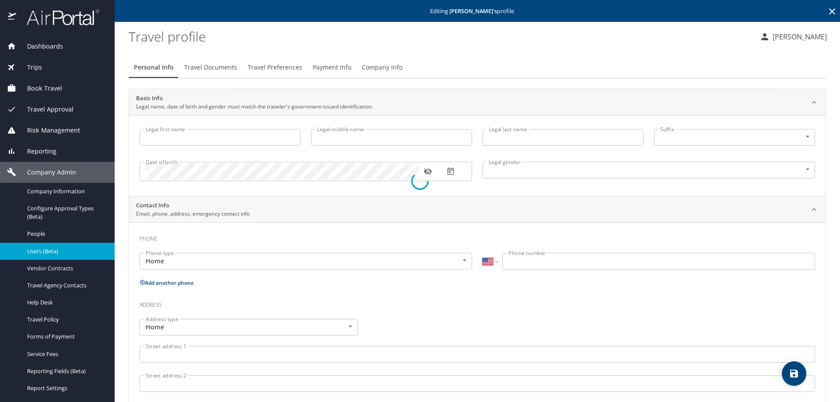
type input "Jordan"
type input "Ridley"
type input "Burkes"
type input "Female"
type input "MJ"
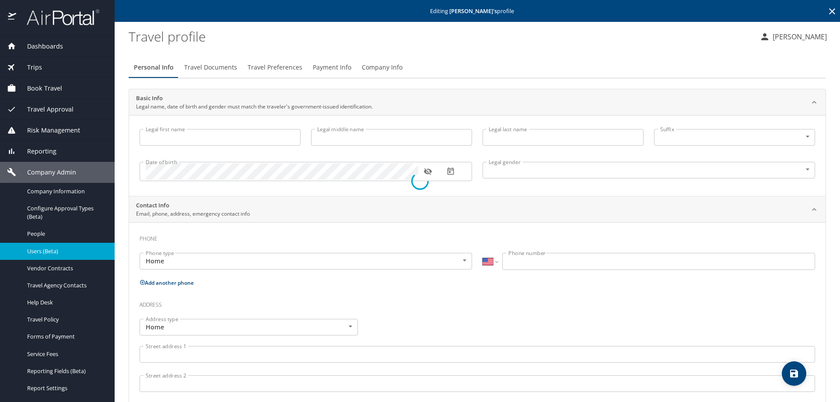
type input "Burkes"
type input "(361) 726-7143"
type input "mjau88@aol.com"
select select "US"
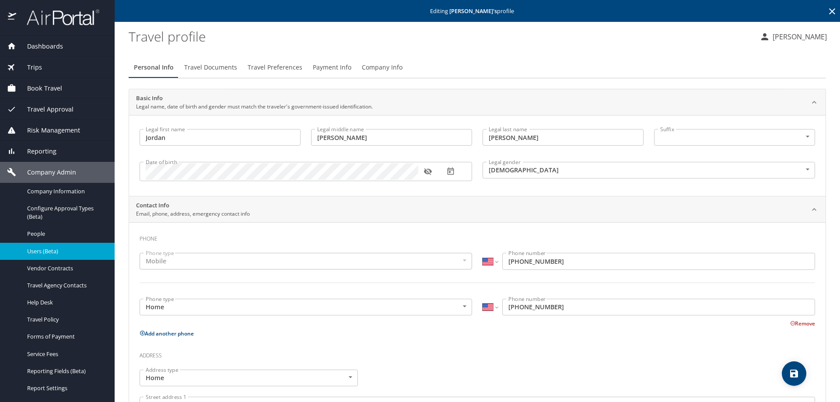
click at [387, 67] on span "Company Info" at bounding box center [382, 67] width 41 height 11
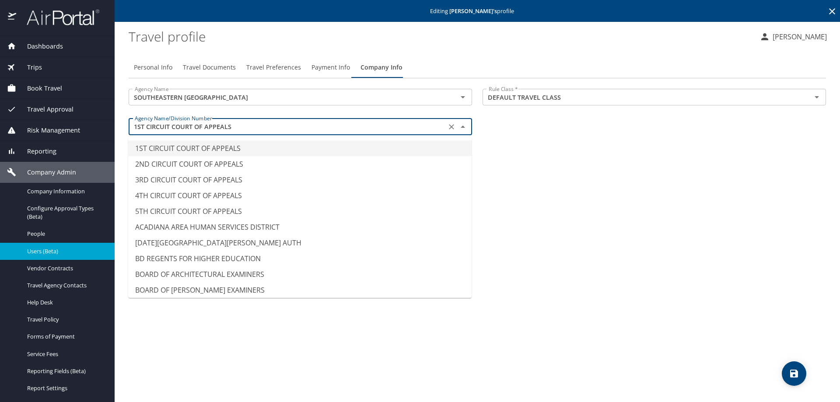
click at [242, 130] on input "1ST CIRCUIT COURT OF APPEALS" at bounding box center [287, 126] width 313 height 11
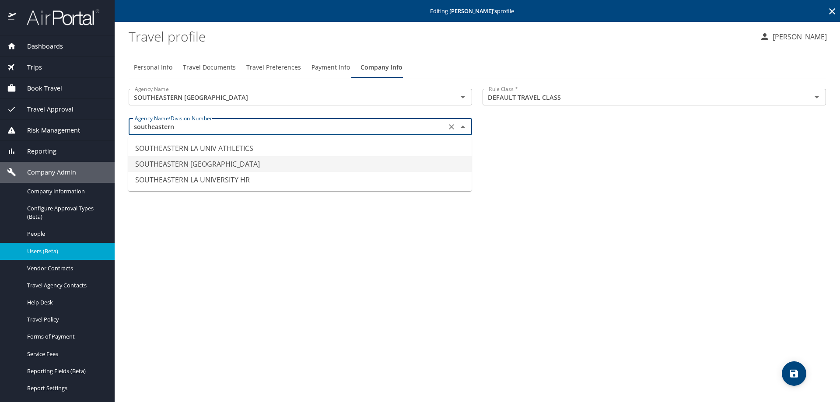
click at [233, 160] on li "SOUTHEASTERN [GEOGRAPHIC_DATA]" at bounding box center [300, 164] width 344 height 16
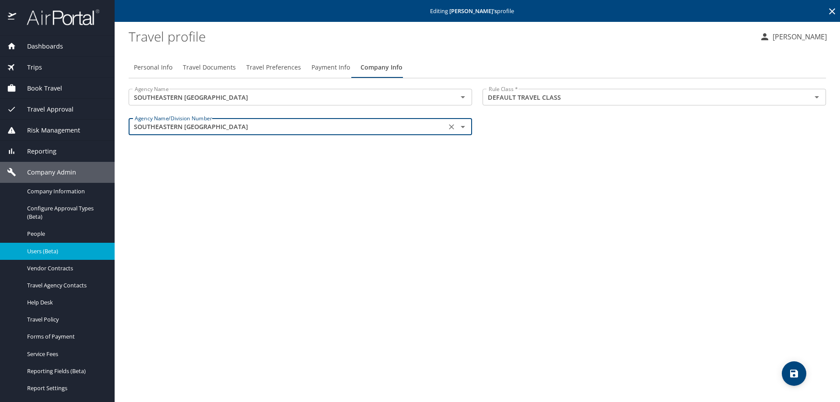
type input "SOUTHEASTERN [GEOGRAPHIC_DATA]"
click at [783, 372] on span "save" at bounding box center [794, 374] width 25 height 11
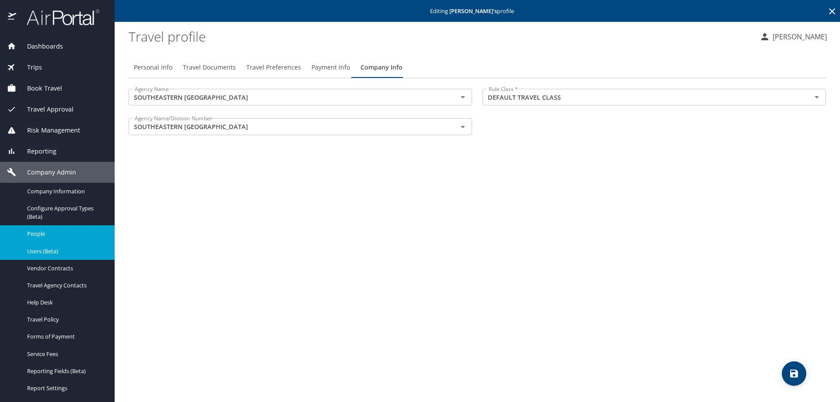
click at [35, 231] on span "People" at bounding box center [65, 234] width 77 height 8
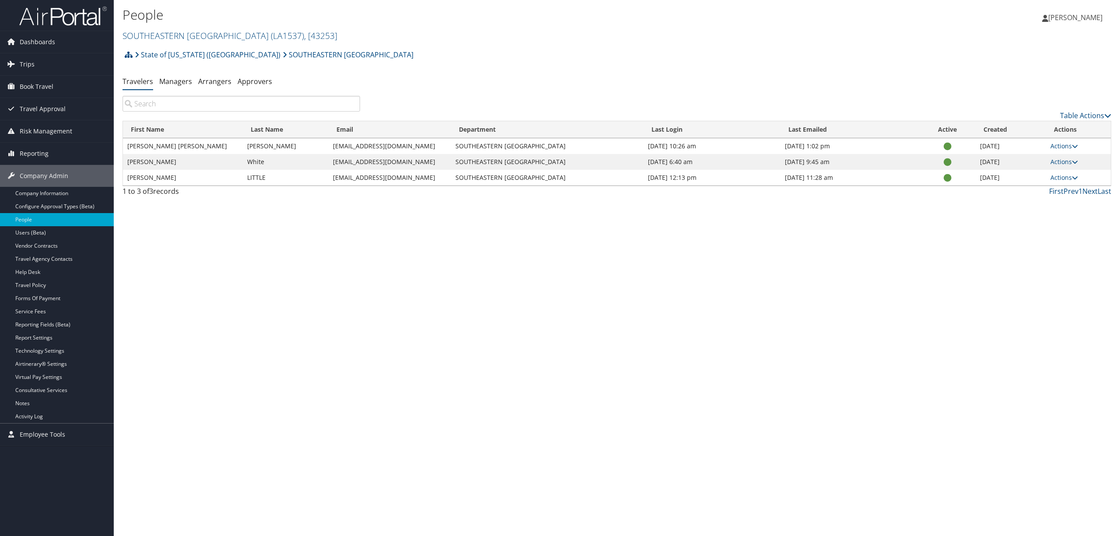
click at [591, 53] on div "State of [US_STATE] ([GEOGRAPHIC_DATA]) SOUTHEASTERN LA UNIVERSITY Account Stru…" at bounding box center [617, 58] width 989 height 24
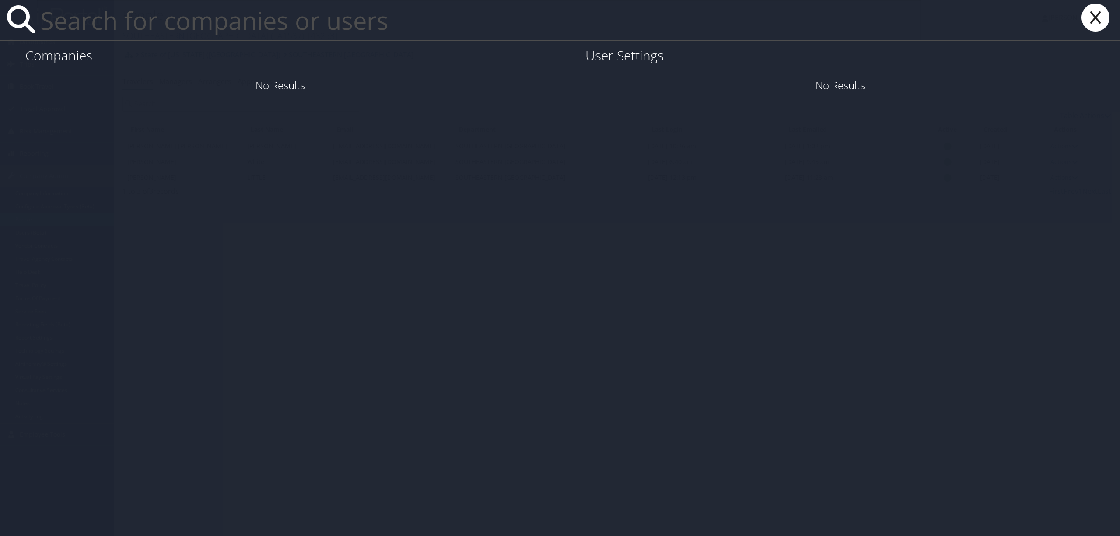
paste input "[EMAIL_ADDRESS][PERSON_NAME][DOMAIN_NAME]"
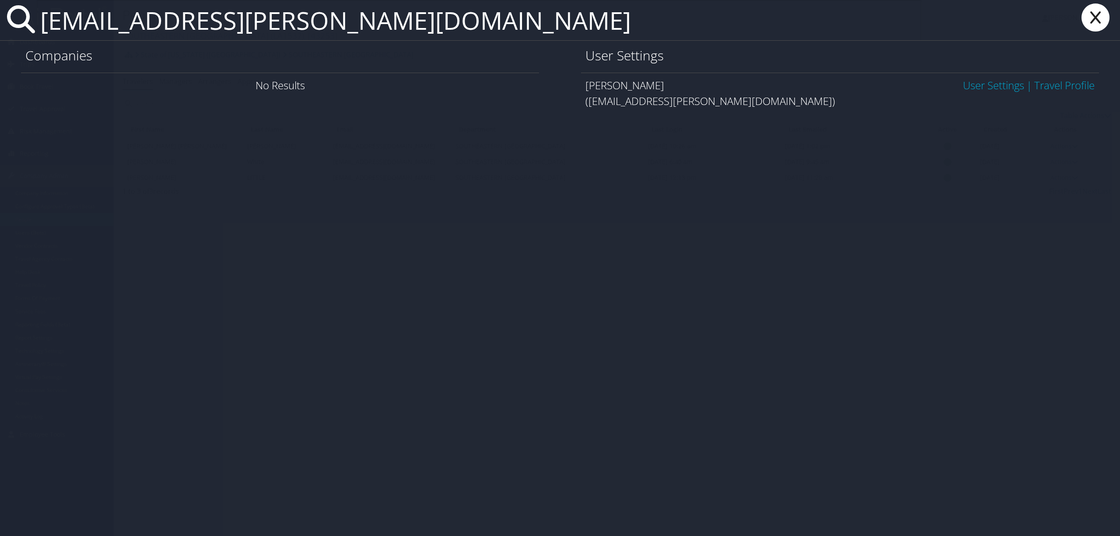
type input "admad.al-sadat@imail.org"
click at [1087, 14] on icon at bounding box center [1095, 18] width 35 height 28
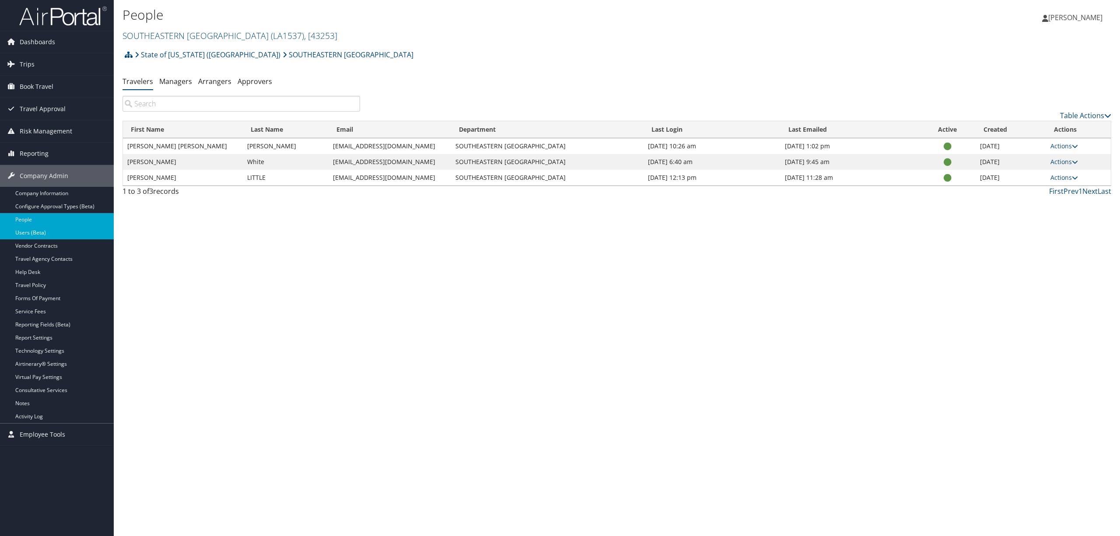
click at [37, 233] on link "Users (Beta)" at bounding box center [57, 232] width 114 height 13
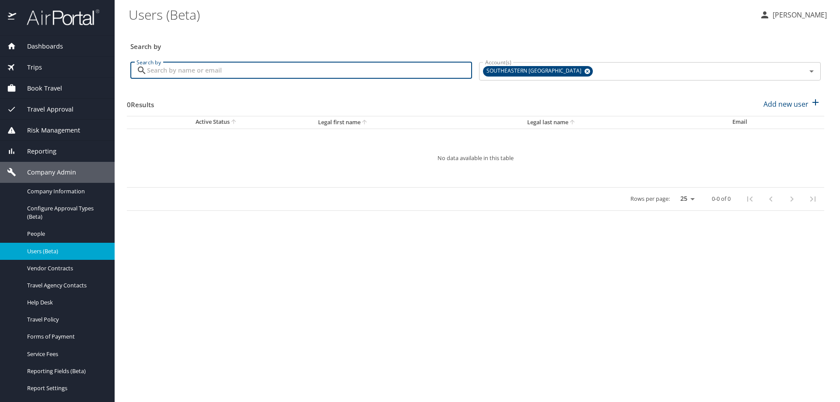
click at [233, 65] on input "Search by" at bounding box center [309, 70] width 325 height 17
paste input "admad.al-sadat@imail.org"
click at [585, 70] on icon at bounding box center [588, 72] width 6 height 6
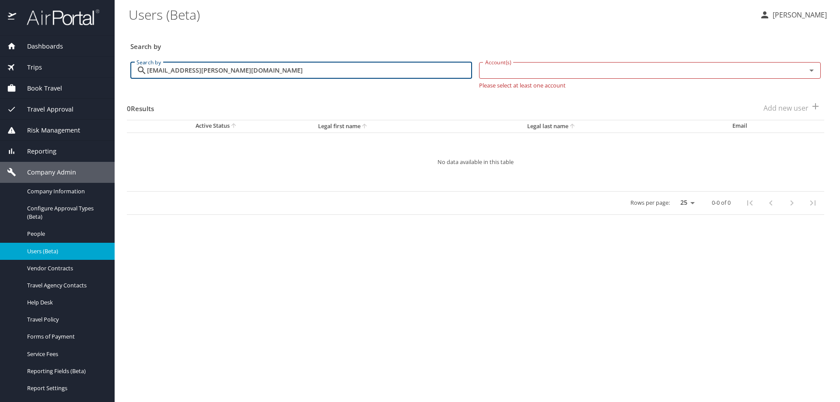
type input "admad.al-sadat@imail.org"
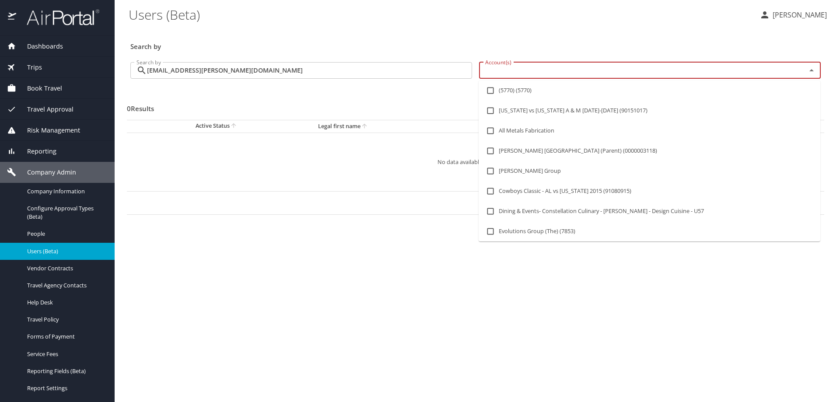
click at [562, 71] on input "Account(s)" at bounding box center [637, 70] width 311 height 11
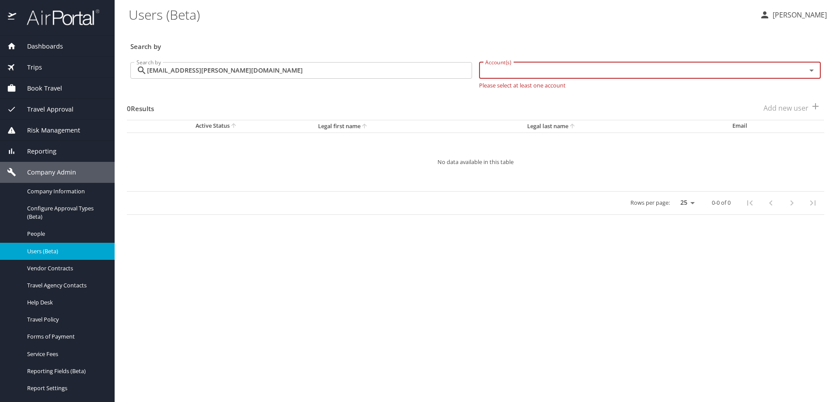
click at [553, 76] on input "Account(s)" at bounding box center [637, 70] width 311 height 11
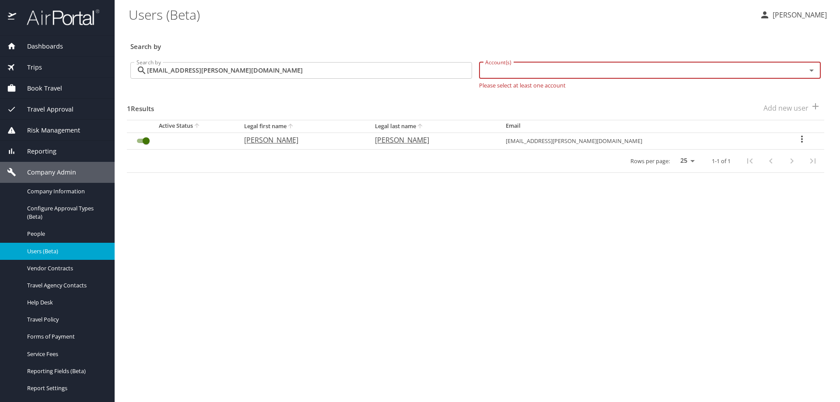
click at [797, 135] on icon "User Search Table" at bounding box center [802, 139] width 11 height 11
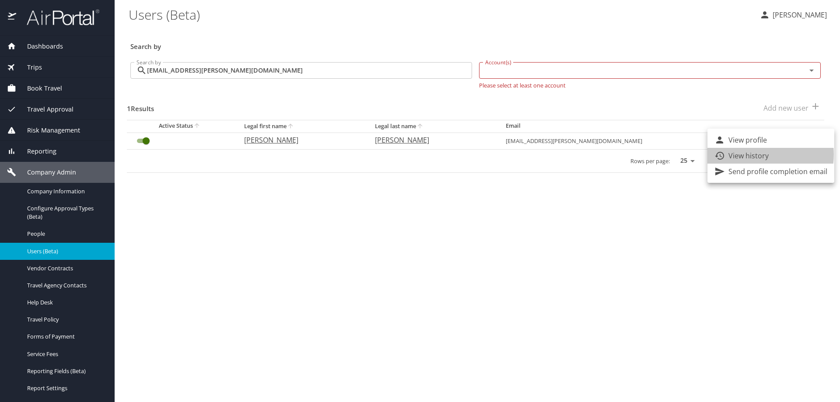
click at [753, 155] on p "View history" at bounding box center [749, 156] width 40 height 11
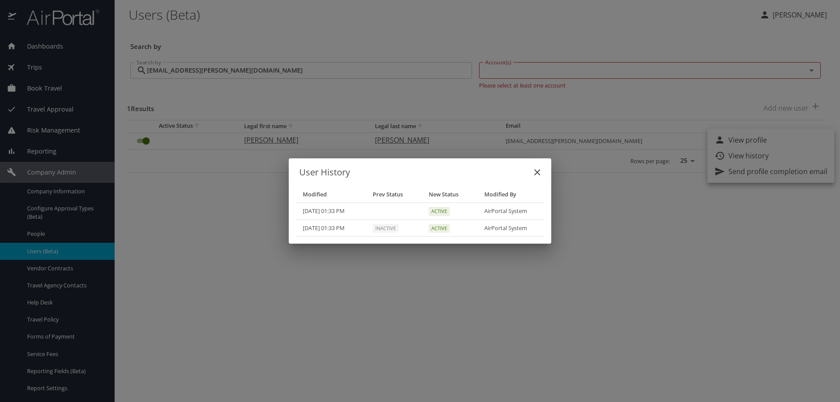
click at [541, 169] on icon "close" at bounding box center [537, 172] width 11 height 11
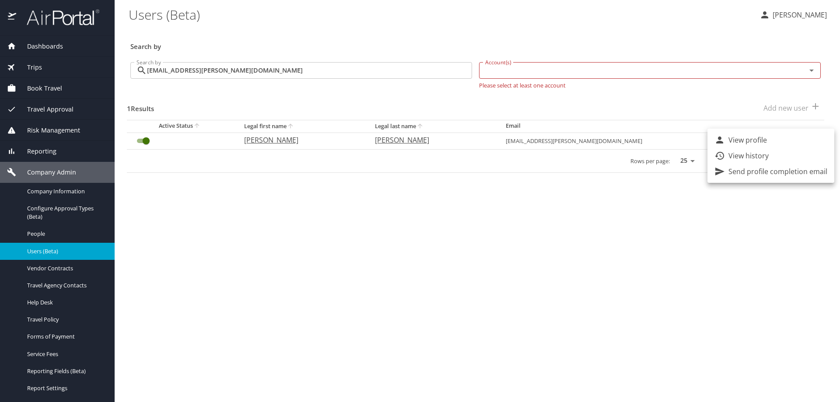
click at [262, 77] on div at bounding box center [420, 201] width 840 height 402
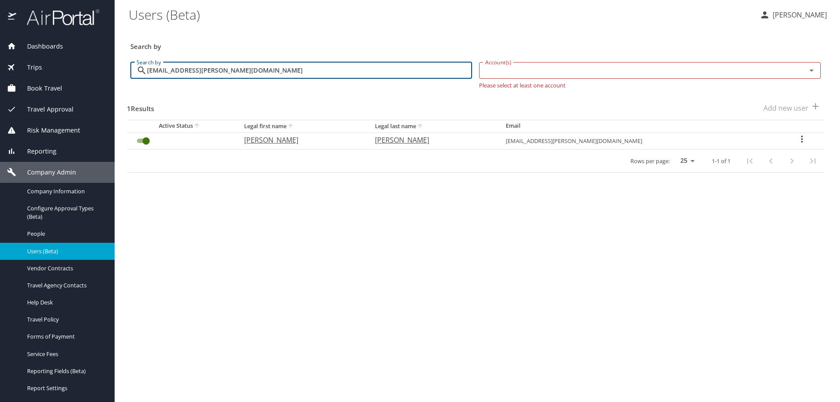
drag, startPoint x: 255, startPoint y: 72, endPoint x: 110, endPoint y: 53, distance: 146.6
click at [110, 53] on div "Dashboards AirPortal 360™ Manager AirPortal 360™ Agent My Travel Dashboard Trip…" at bounding box center [420, 201] width 840 height 402
paste input "joshua.williams@imail.org"
type input "joshua.williams@imail.org"
click at [799, 140] on icon "User Search Table" at bounding box center [804, 139] width 11 height 11
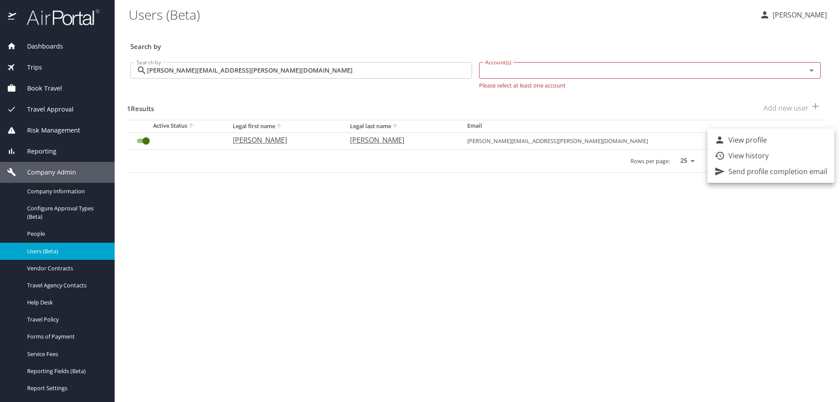
click at [771, 153] on li "View history" at bounding box center [771, 156] width 127 height 16
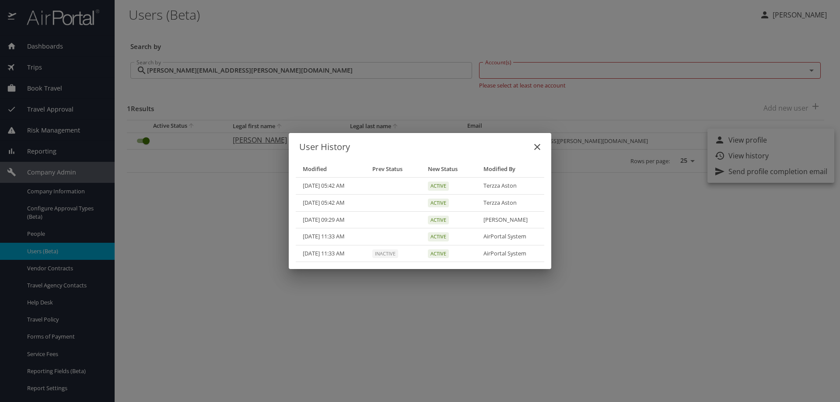
click at [537, 147] on icon "close" at bounding box center [537, 147] width 11 height 11
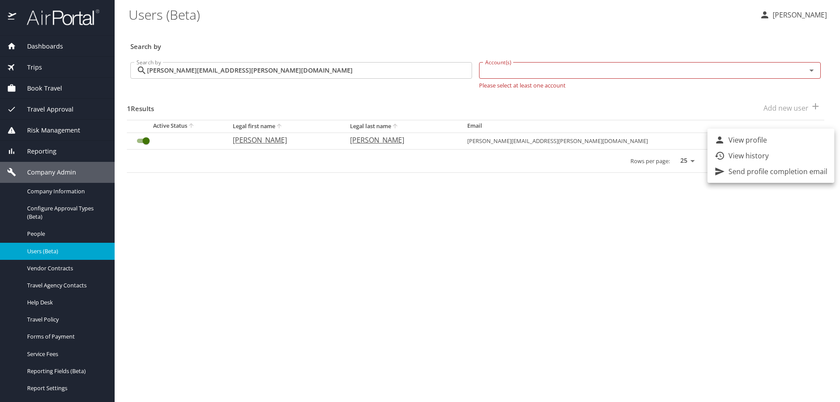
click at [448, 372] on div at bounding box center [420, 201] width 840 height 402
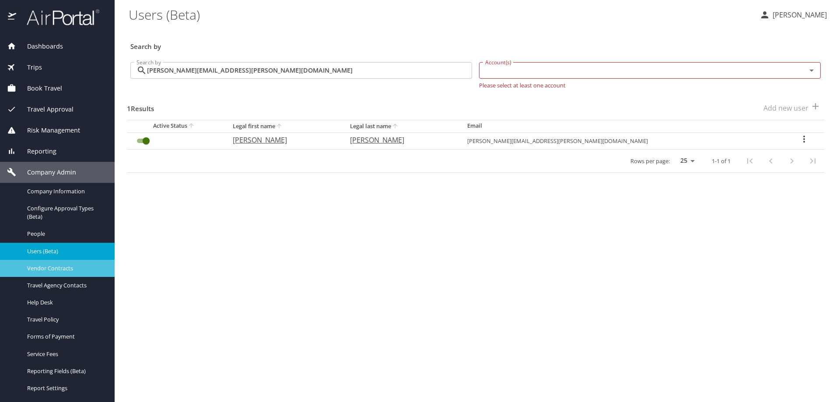
click at [71, 266] on span "Vendor Contracts" at bounding box center [65, 268] width 77 height 8
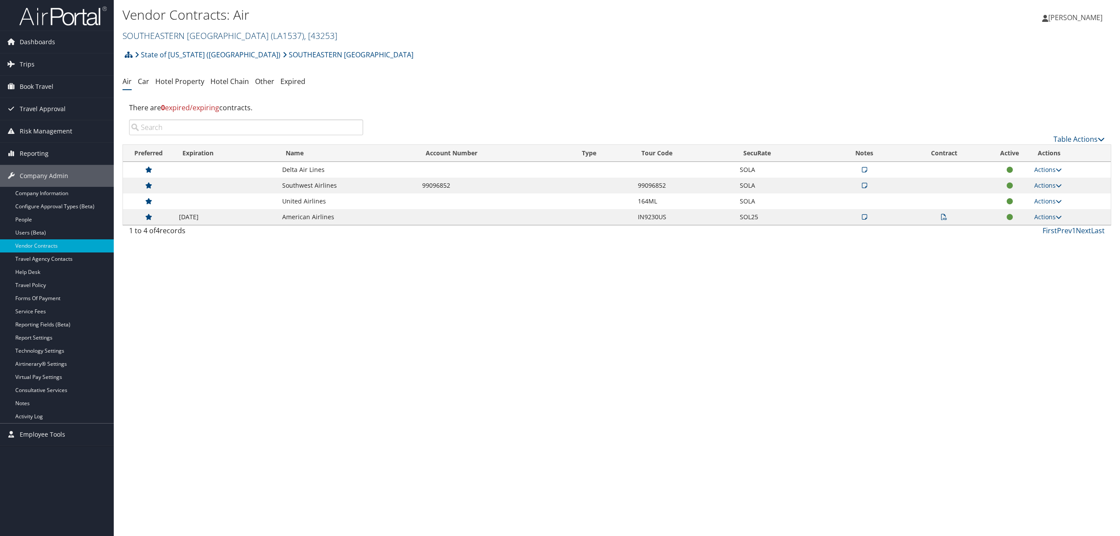
click at [221, 34] on link "SOUTHEASTERN [GEOGRAPHIC_DATA] ( LA1537 ) , [ 43253 ]" at bounding box center [230, 36] width 215 height 12
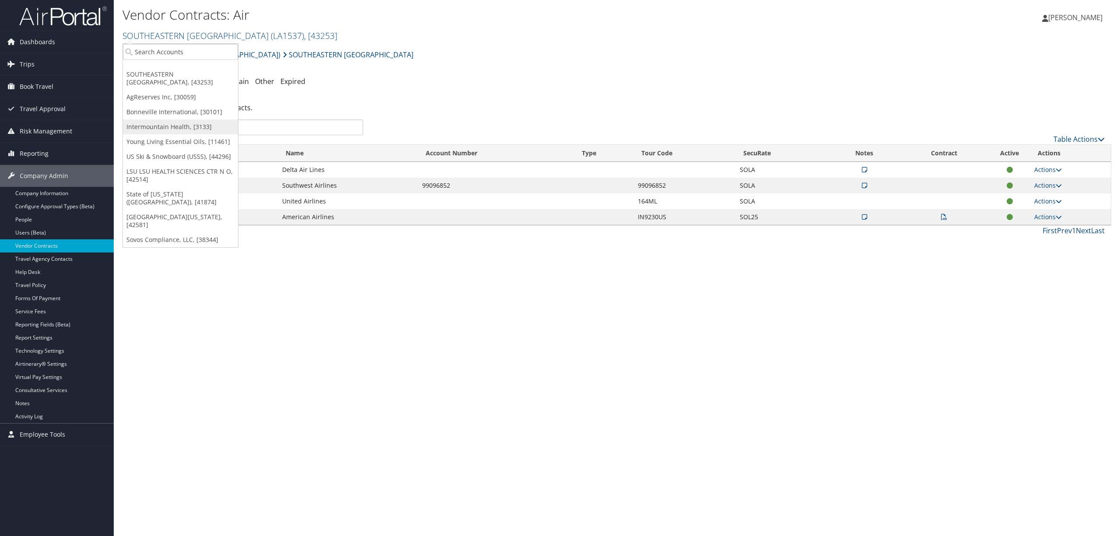
click at [197, 129] on link "Intermountain Health, [3133]" at bounding box center [180, 126] width 115 height 15
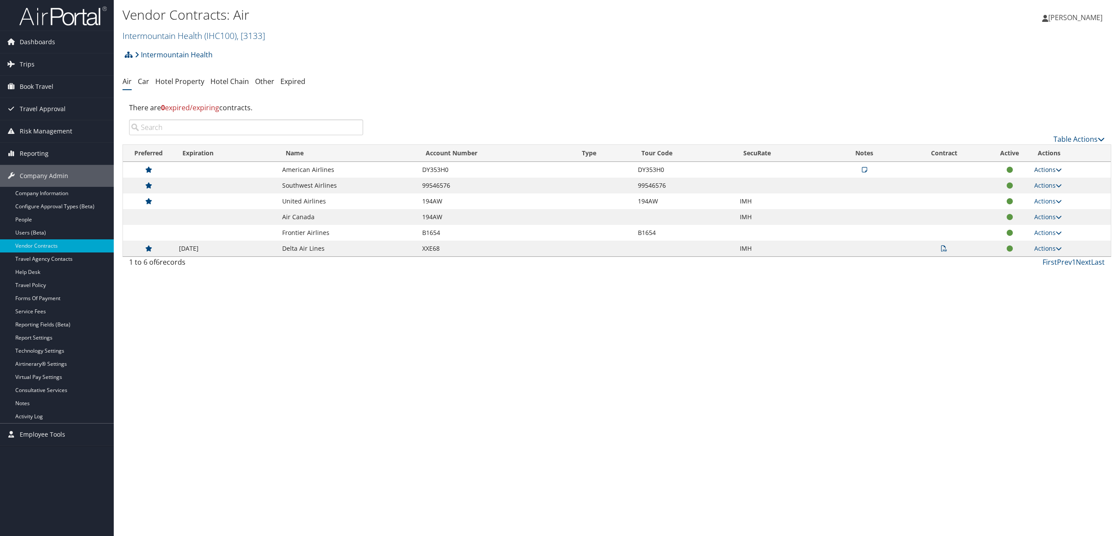
click at [1046, 169] on link "Actions" at bounding box center [1049, 169] width 28 height 8
click at [1039, 224] on link "Delete" at bounding box center [1030, 227] width 58 height 15
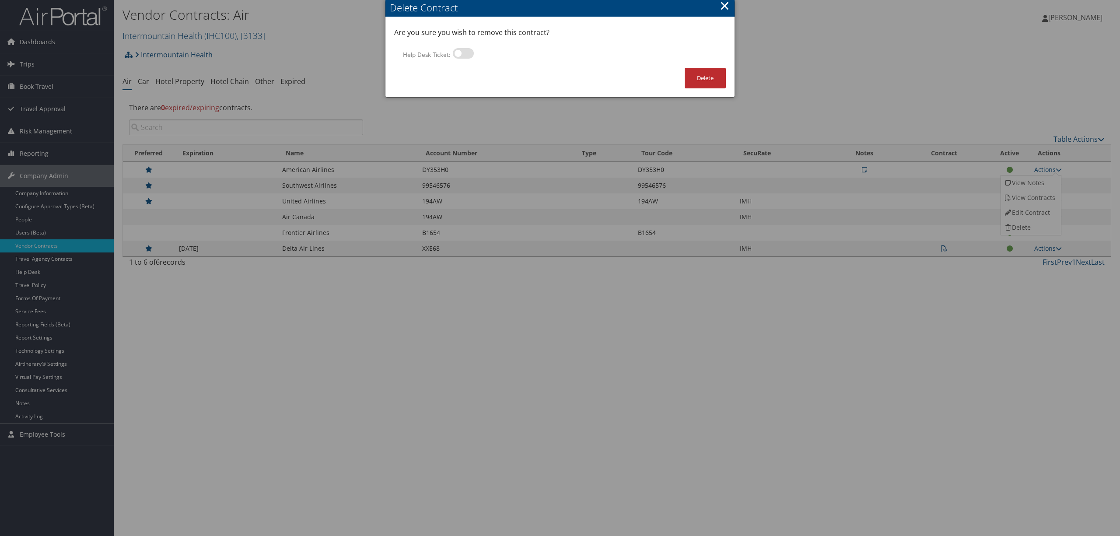
click at [466, 53] on label at bounding box center [463, 53] width 21 height 11
click at [463, 53] on input "Help Desk Ticket:" at bounding box center [460, 55] width 6 height 6
checkbox input "true"
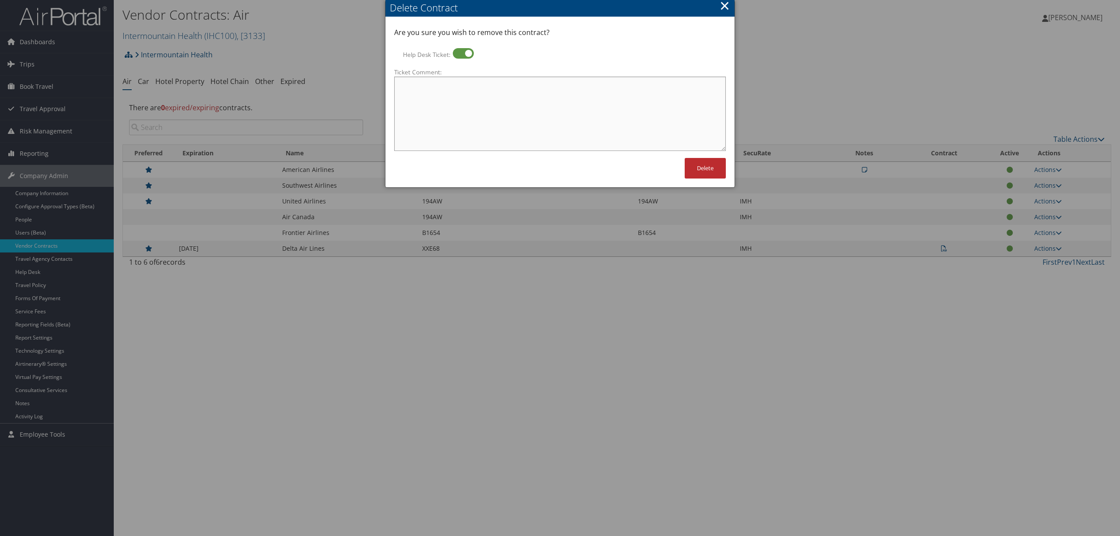
click at [601, 103] on textarea "Ticket Comment:" at bounding box center [560, 114] width 332 height 74
type textarea "stephen asked that we delete this program."
click at [706, 171] on button "Delete" at bounding box center [705, 168] width 41 height 21
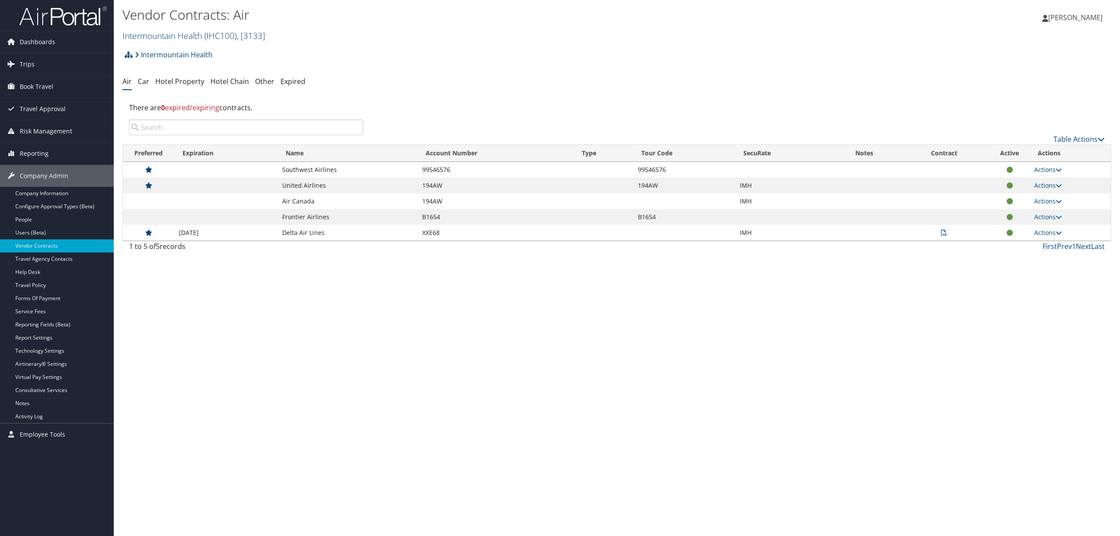
click at [234, 30] on span "( IHC100 )" at bounding box center [220, 36] width 32 height 12
click at [207, 48] on input "search" at bounding box center [180, 52] width 115 height 16
type input "peaks"
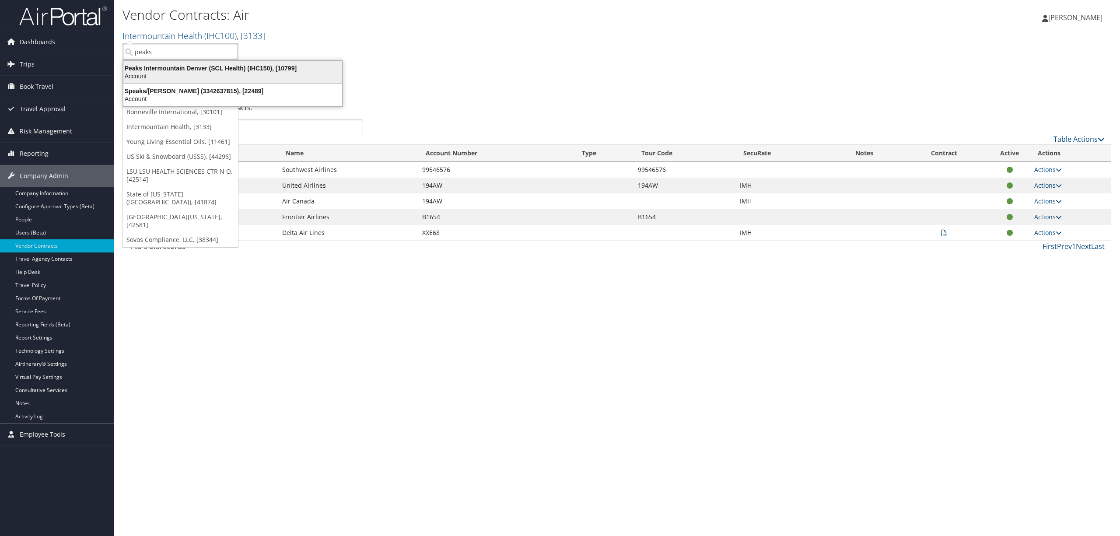
click at [212, 72] on div "Peaks Intermountain Denver (SCL Health) (IHC150), [10799] Account" at bounding box center [233, 72] width 216 height 20
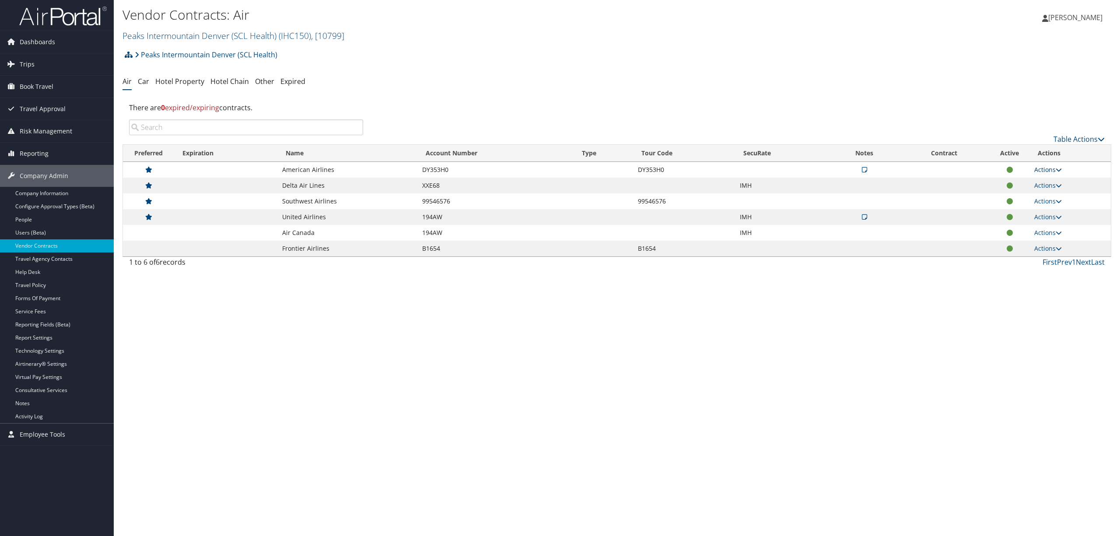
click at [1046, 169] on link "Actions" at bounding box center [1049, 169] width 28 height 8
click at [1030, 223] on link "Delete" at bounding box center [1030, 227] width 58 height 15
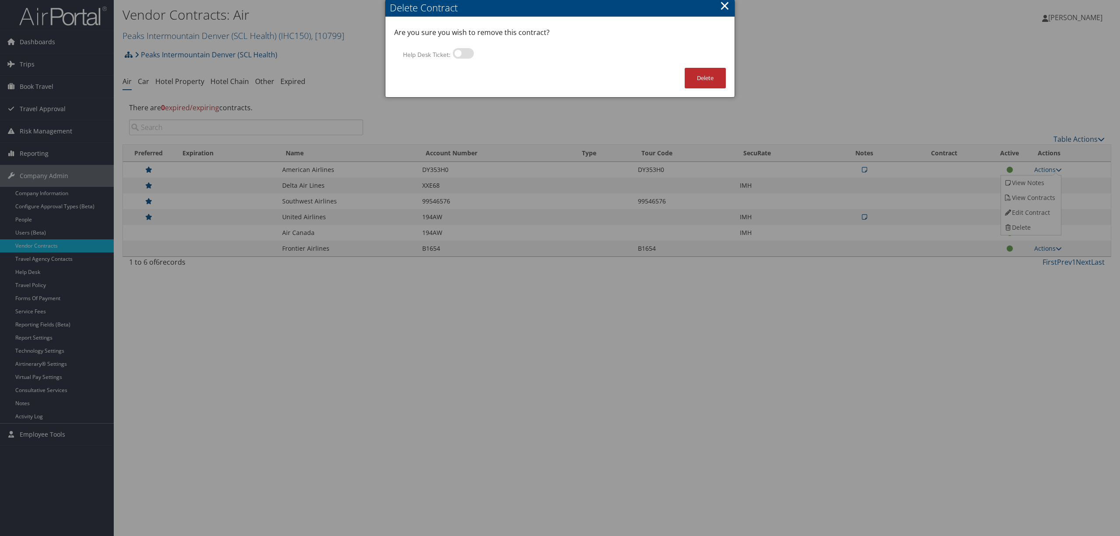
click at [460, 53] on label at bounding box center [463, 53] width 21 height 11
click at [460, 53] on input "Help Desk Ticket:" at bounding box center [460, 55] width 6 height 6
checkbox input "true"
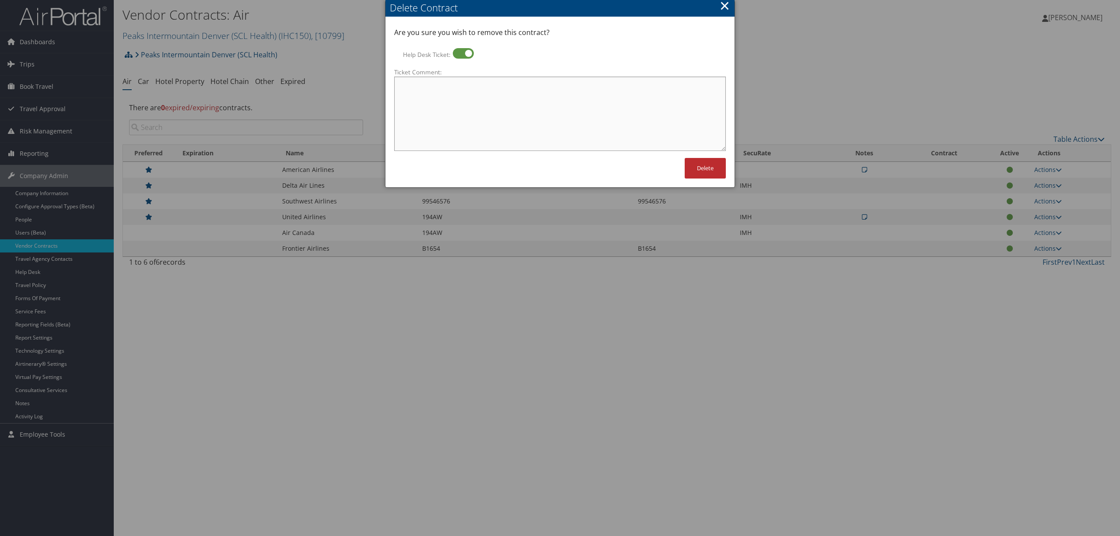
click at [444, 94] on textarea "Ticket Comment:" at bounding box center [560, 114] width 332 height 74
type textarea "[PERSON_NAME] asked that we delete this program"
click at [701, 167] on button "Delete" at bounding box center [705, 168] width 41 height 21
